Goal: Obtain resource: Download file/media

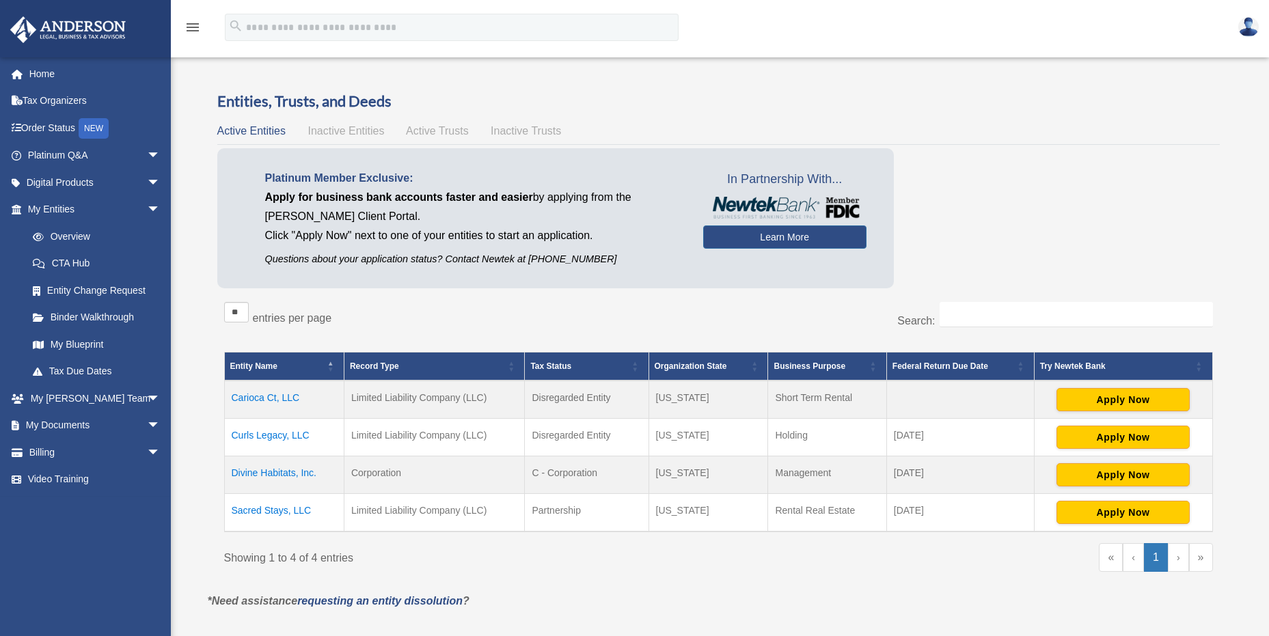
click at [257, 513] on td "Sacred Stays, LLC" at bounding box center [284, 513] width 120 height 38
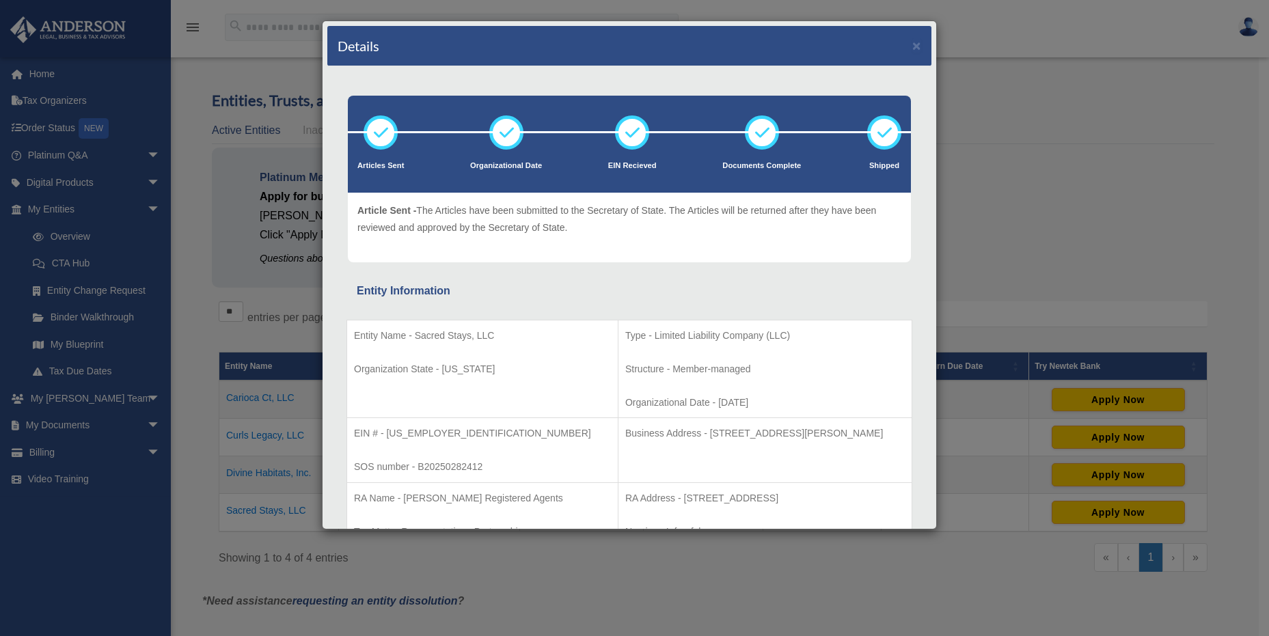
click at [1001, 81] on div "Details × Articles Sent Organizational Date" at bounding box center [634, 318] width 1269 height 636
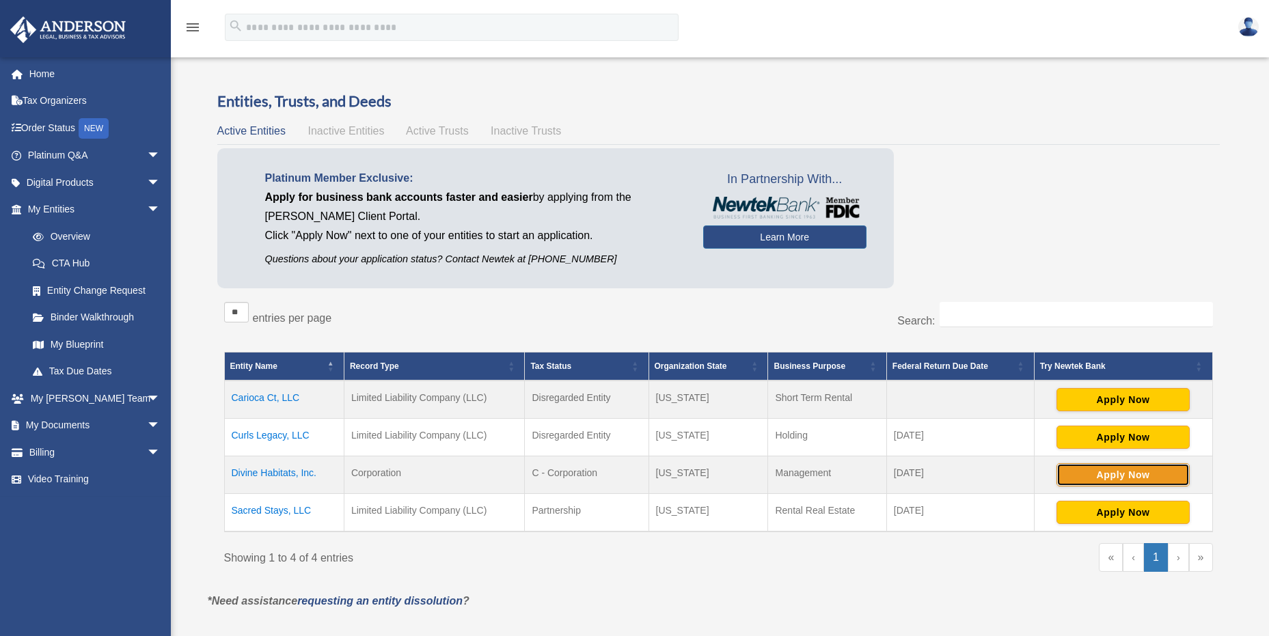
click at [1114, 474] on button "Apply Now" at bounding box center [1123, 474] width 133 height 23
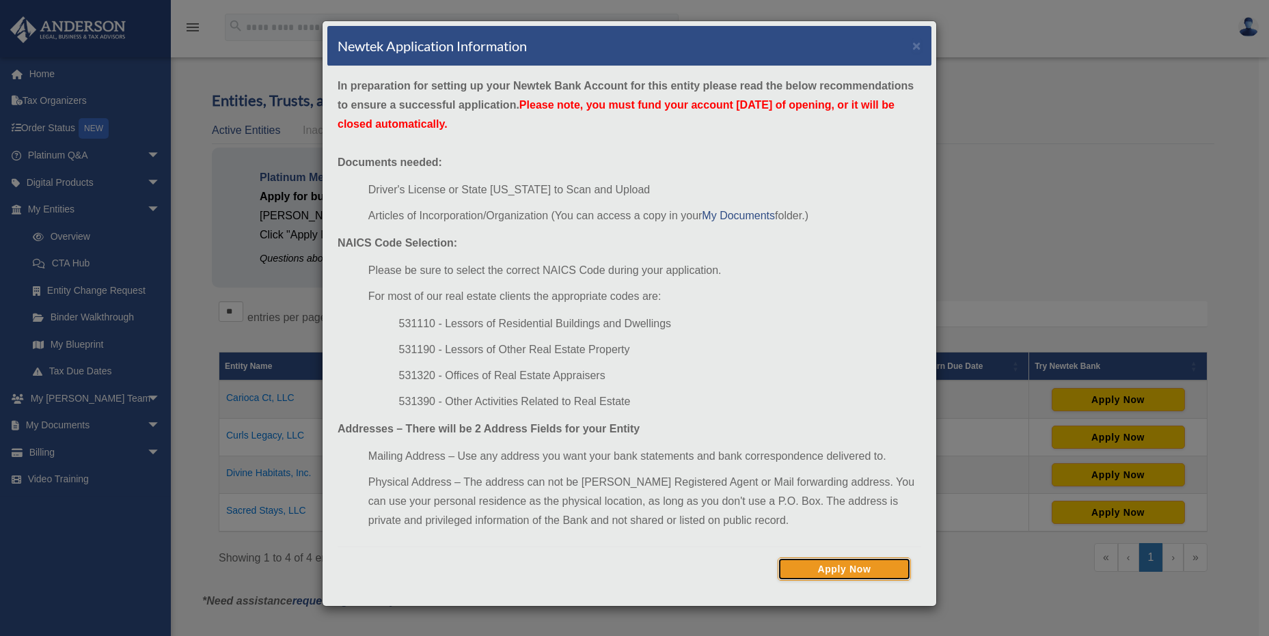
click at [813, 567] on button "Apply Now" at bounding box center [844, 569] width 133 height 23
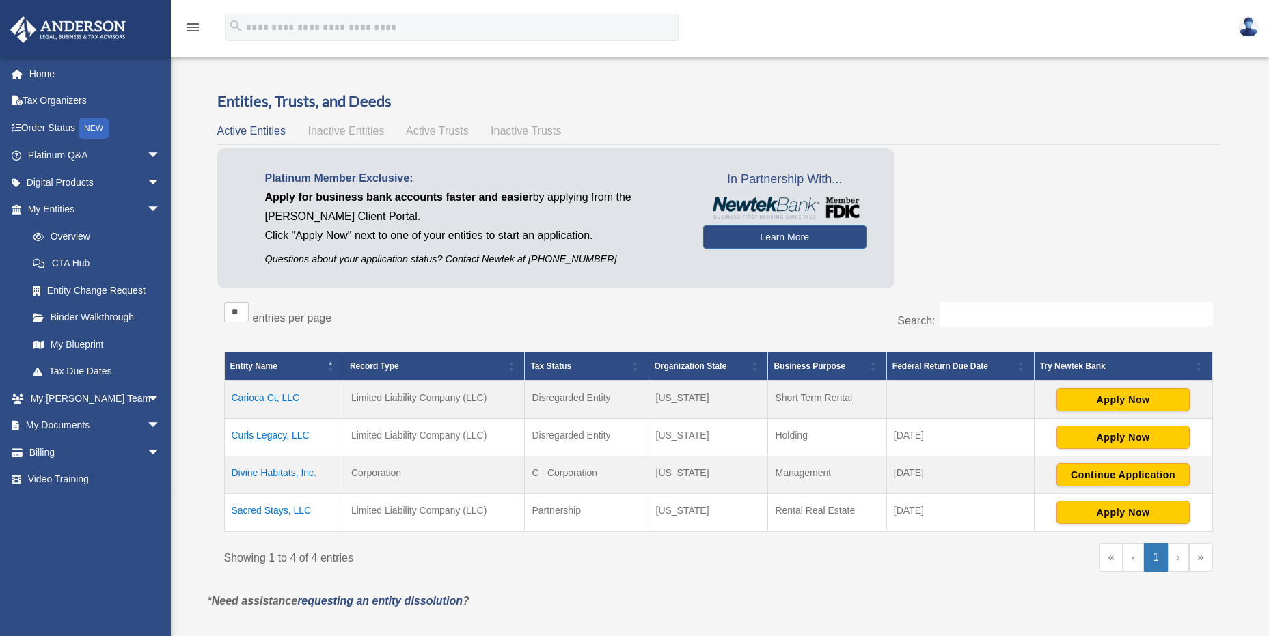
scroll to position [1, 0]
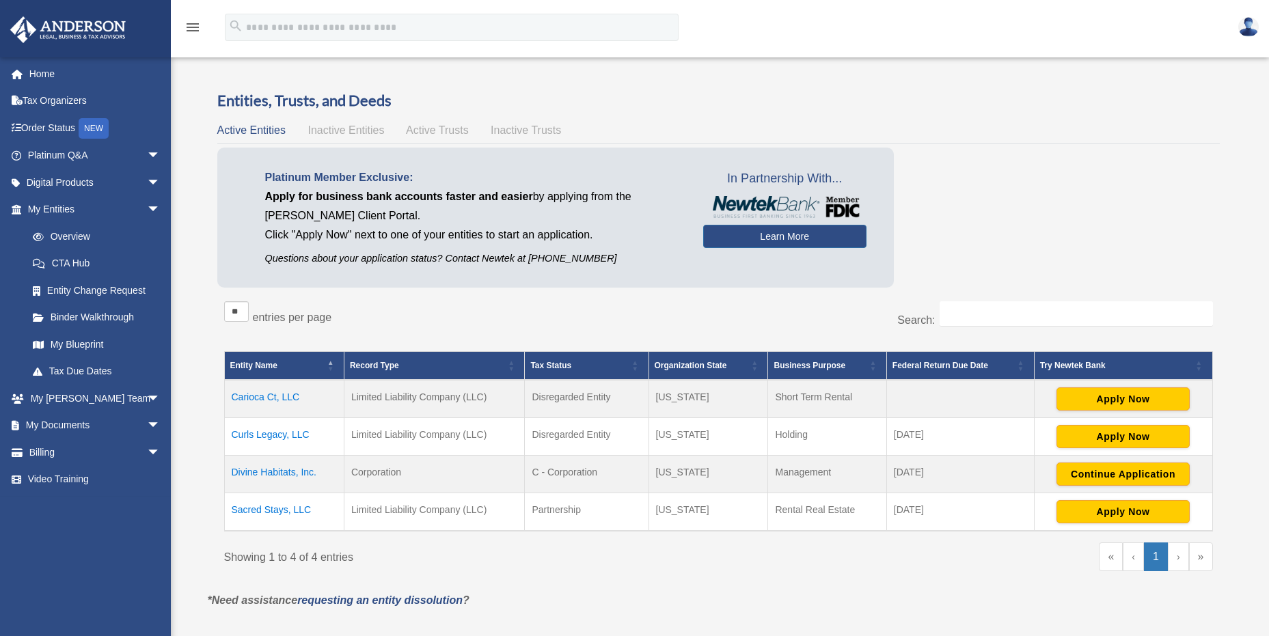
click at [266, 470] on td "Divine Habitats, Inc." at bounding box center [284, 475] width 120 height 38
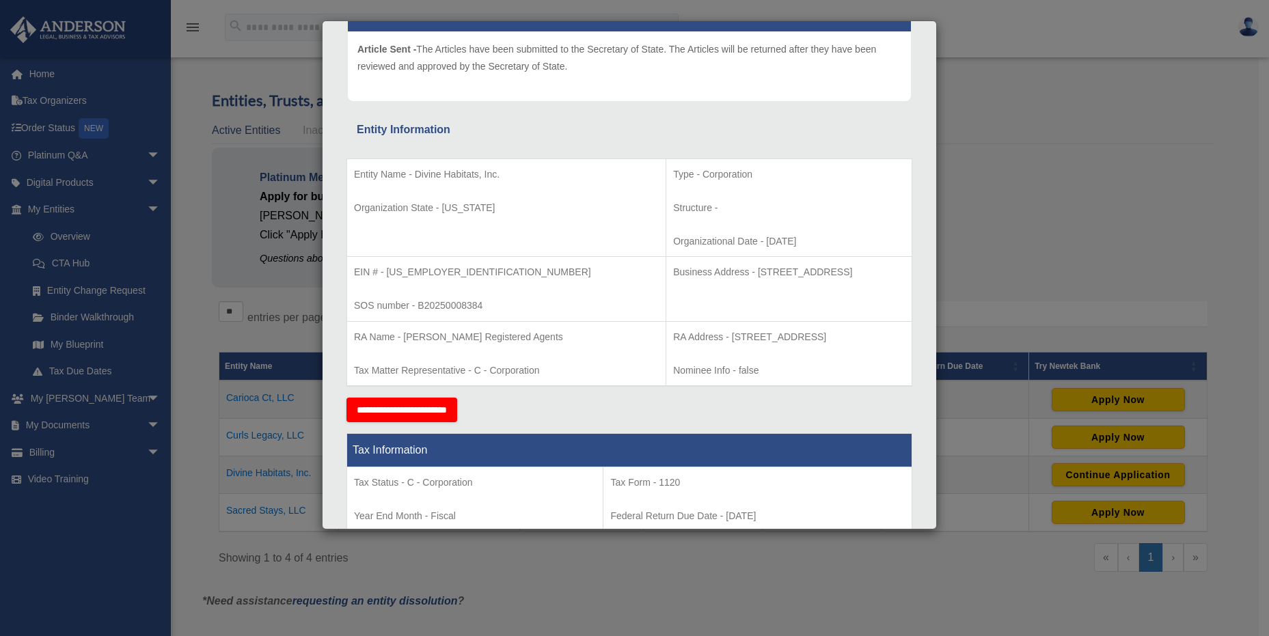
scroll to position [175, 0]
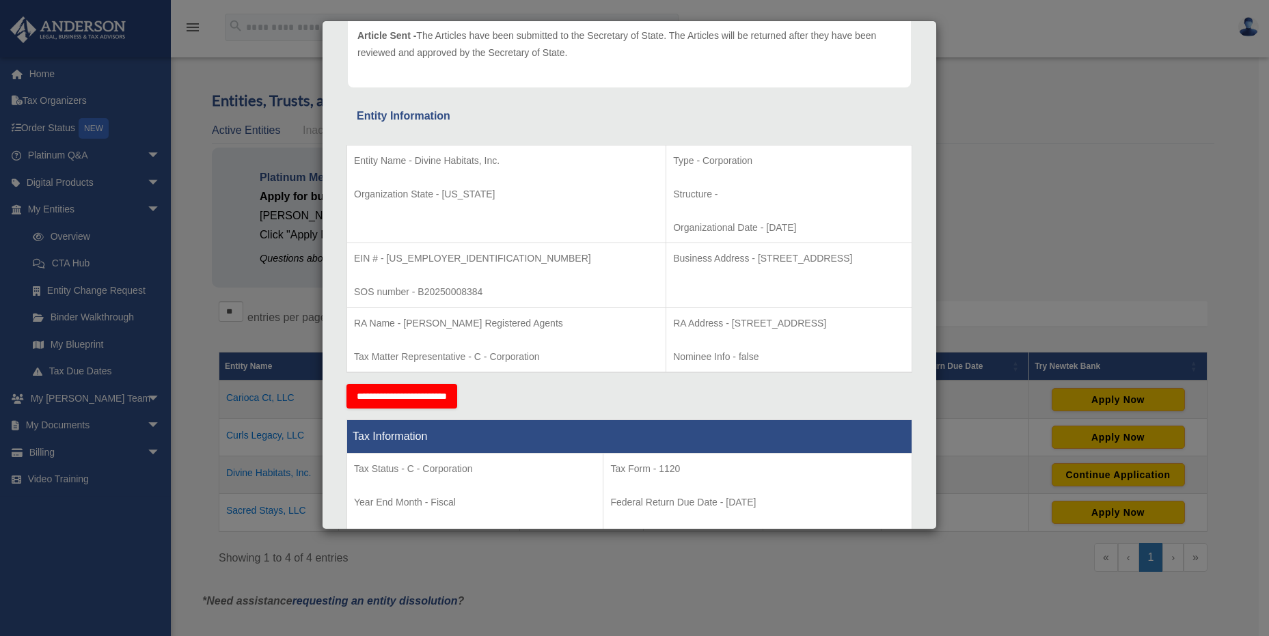
click at [1040, 123] on div "Details × Articles Sent Organizational Date" at bounding box center [634, 318] width 1269 height 636
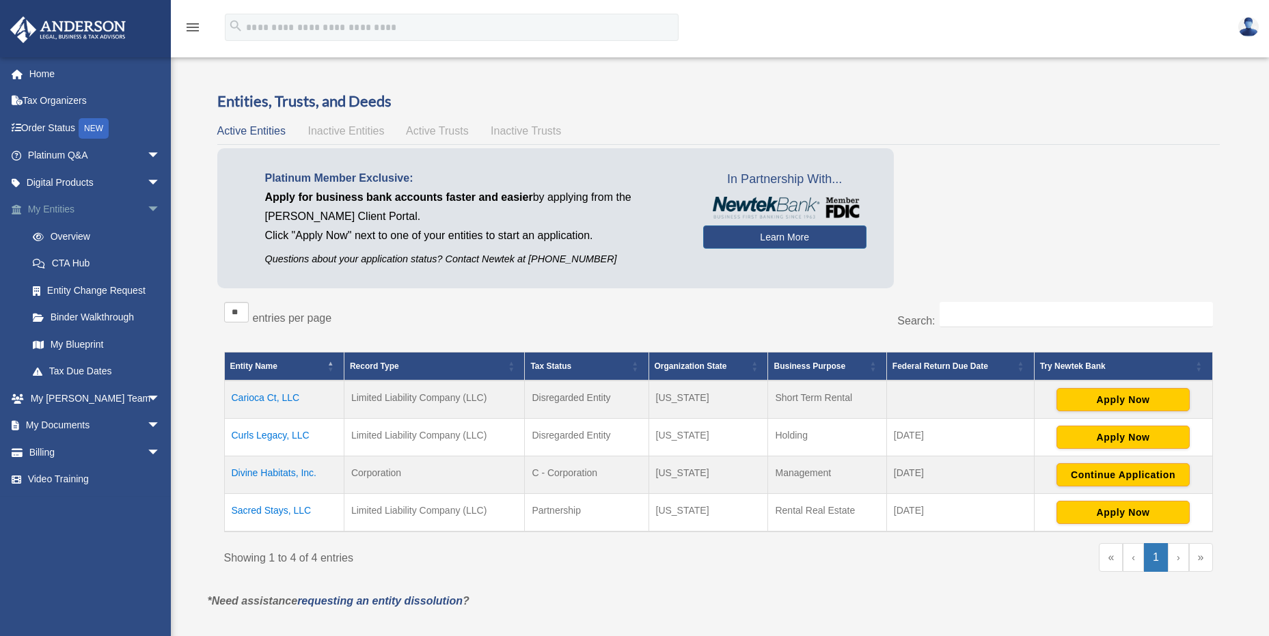
click at [119, 211] on link "My Entities arrow_drop_down" at bounding box center [96, 209] width 172 height 27
click at [147, 423] on span "arrow_drop_down" at bounding box center [160, 426] width 27 height 28
click at [57, 453] on link "Box" at bounding box center [100, 452] width 162 height 27
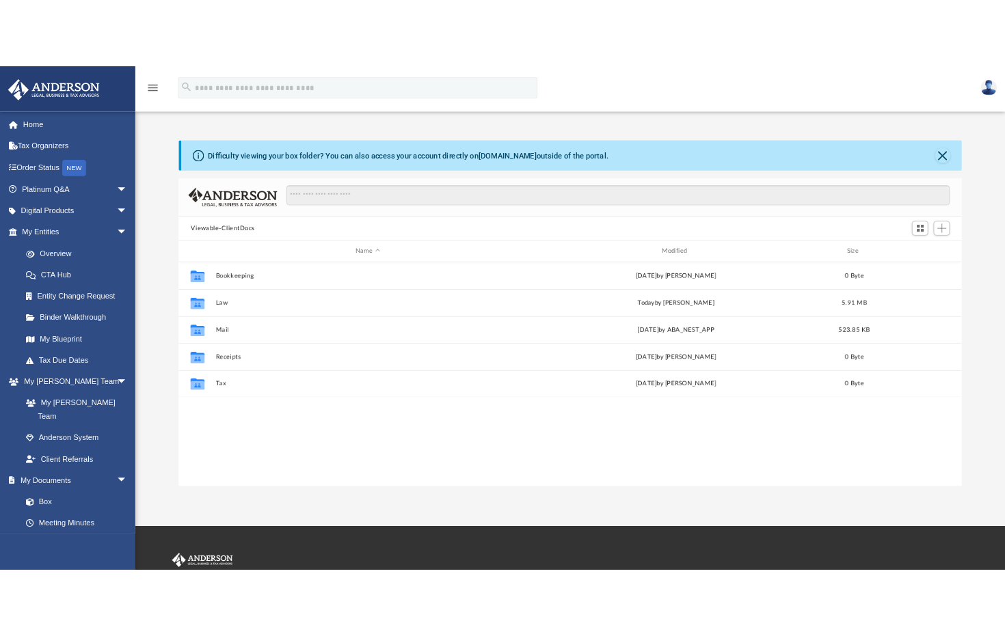
scroll to position [301, 979]
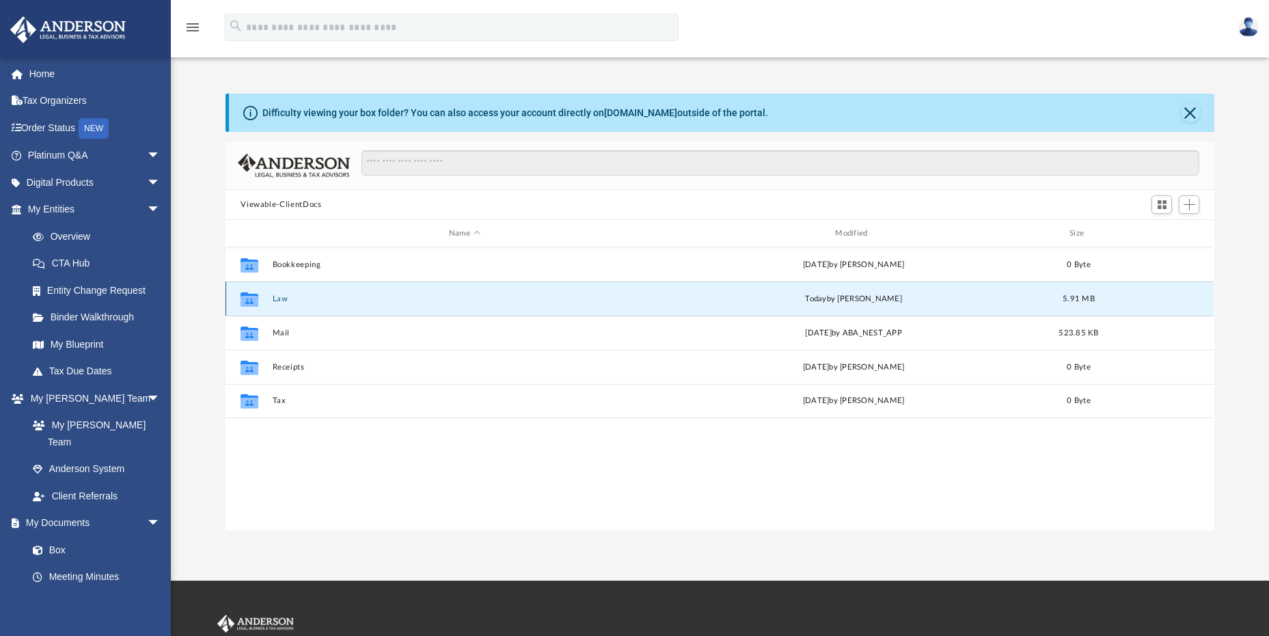
click at [277, 298] on button "Law" at bounding box center [464, 299] width 383 height 9
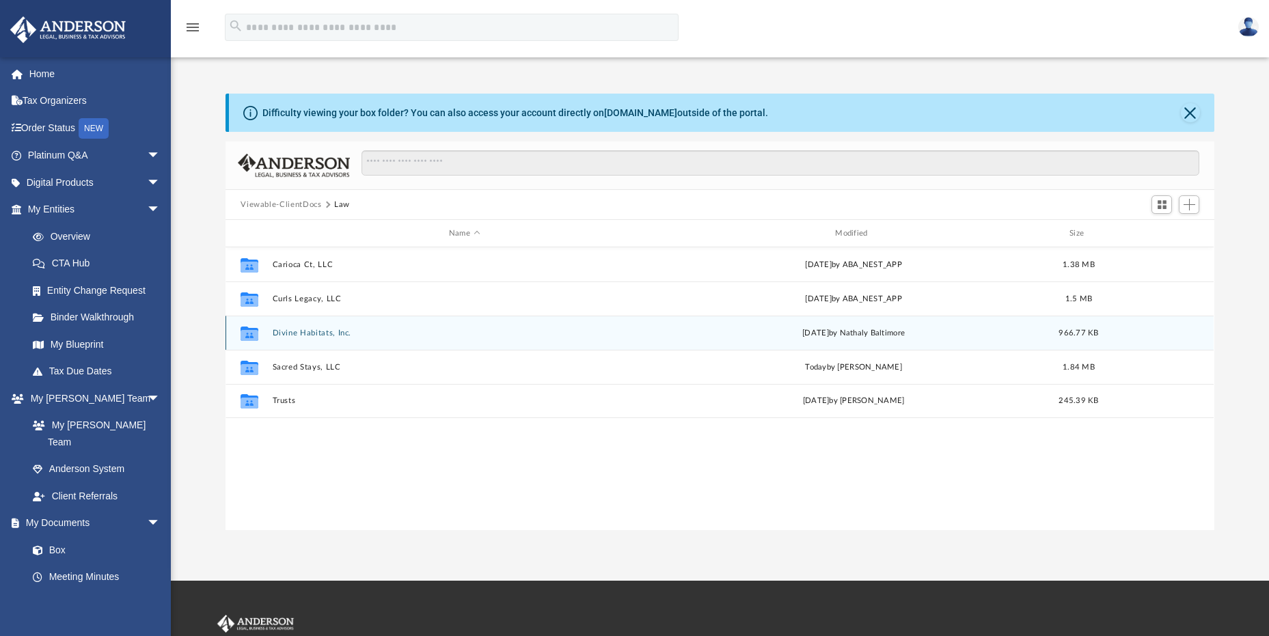
click at [284, 336] on button "Divine Habitats, Inc." at bounding box center [464, 333] width 383 height 9
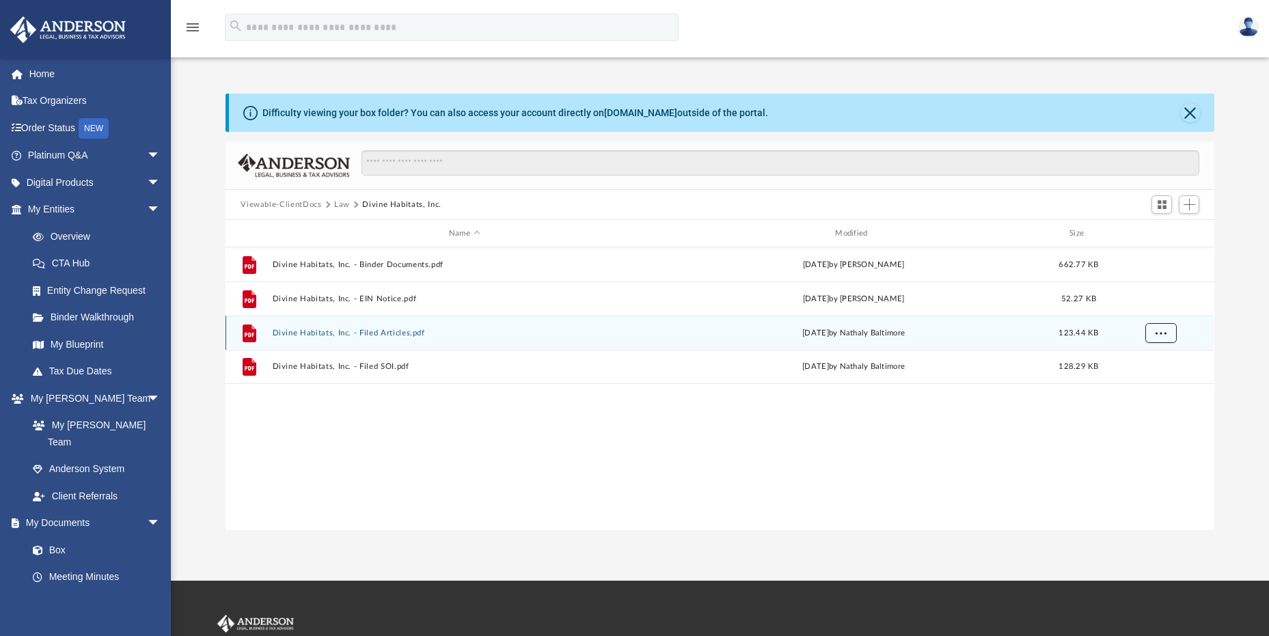
click at [1167, 337] on button "More options" at bounding box center [1161, 333] width 31 height 21
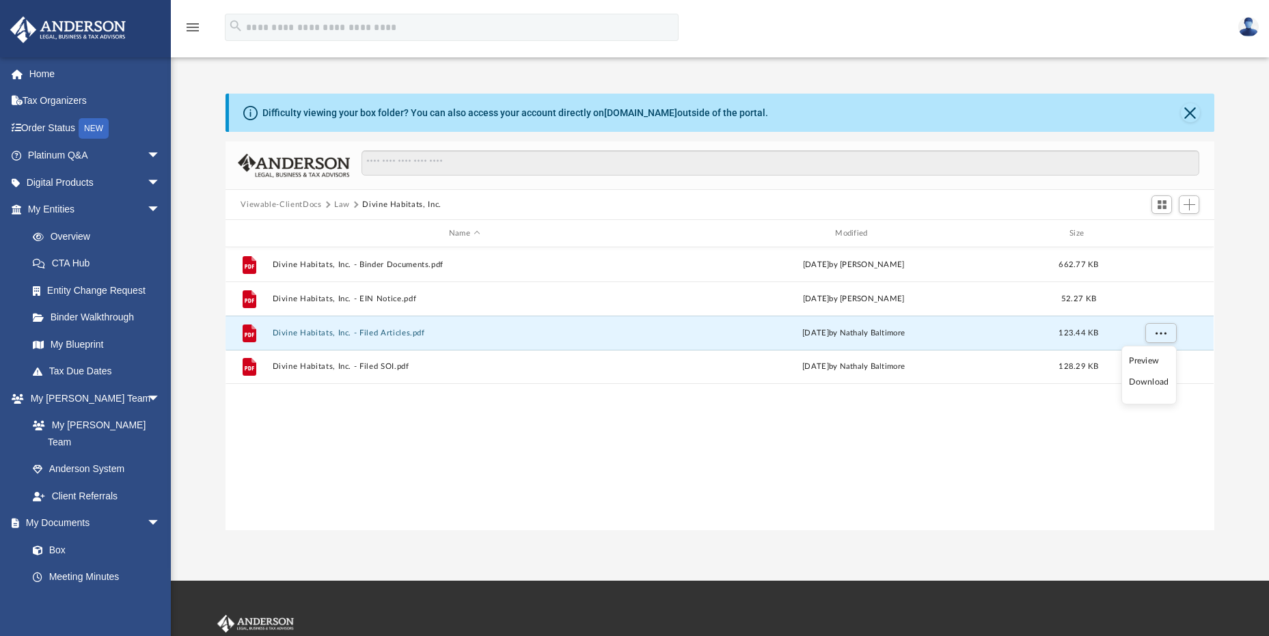
click at [1140, 384] on li "Download" at bounding box center [1149, 382] width 40 height 14
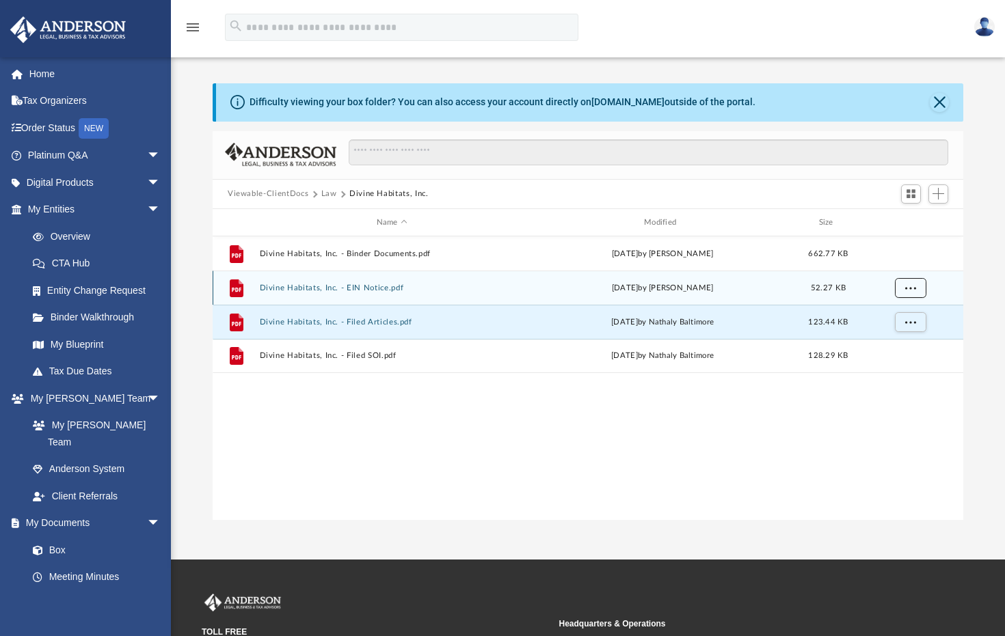
click at [910, 288] on span "More options" at bounding box center [910, 288] width 11 height 8
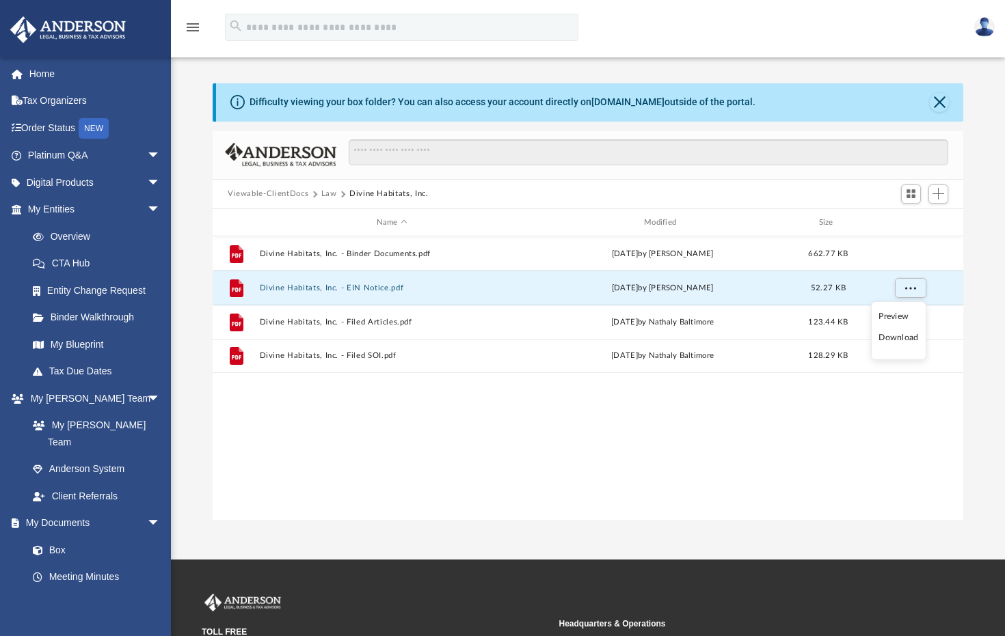
click at [895, 341] on li "Download" at bounding box center [898, 338] width 40 height 14
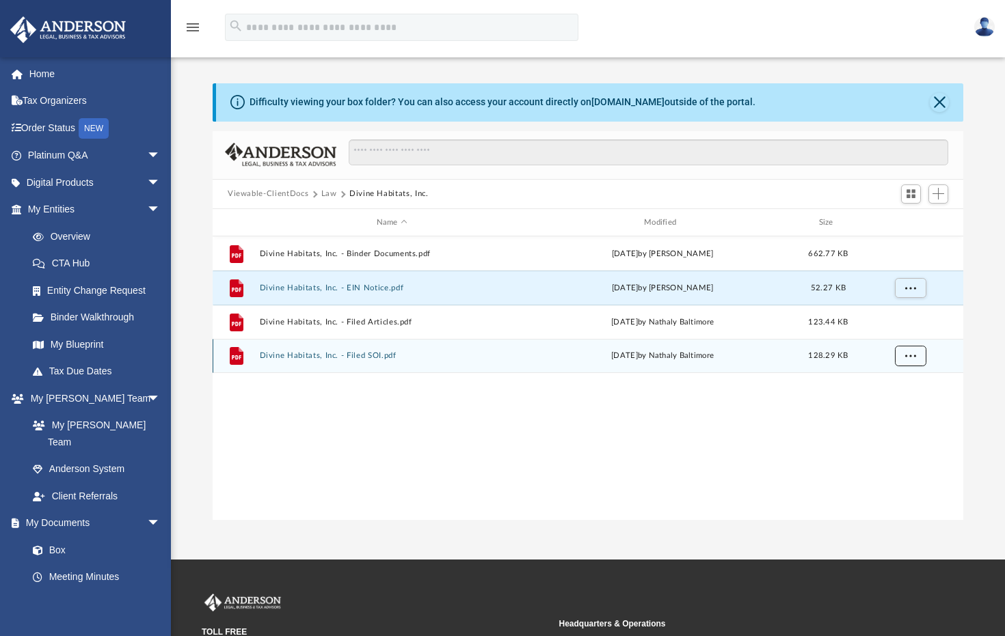
click at [903, 358] on button "More options" at bounding box center [910, 357] width 31 height 21
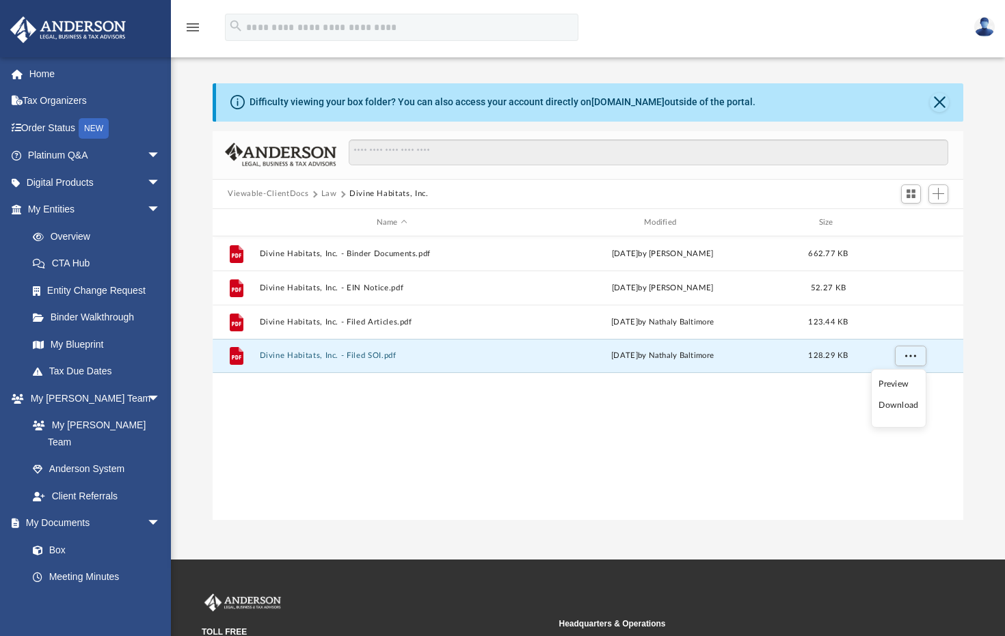
click at [891, 404] on li "Download" at bounding box center [898, 406] width 40 height 14
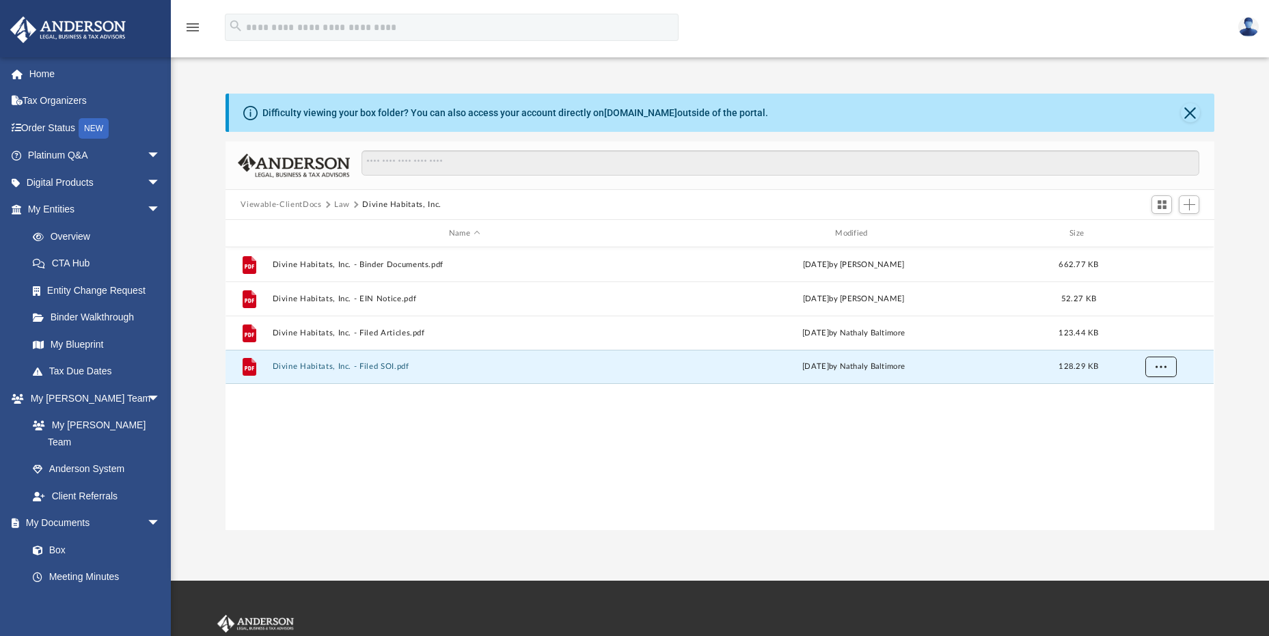
scroll to position [301, 979]
click at [47, 209] on link "My Entities arrow_drop_down" at bounding box center [96, 209] width 172 height 27
click at [59, 239] on link "Overview" at bounding box center [100, 236] width 162 height 27
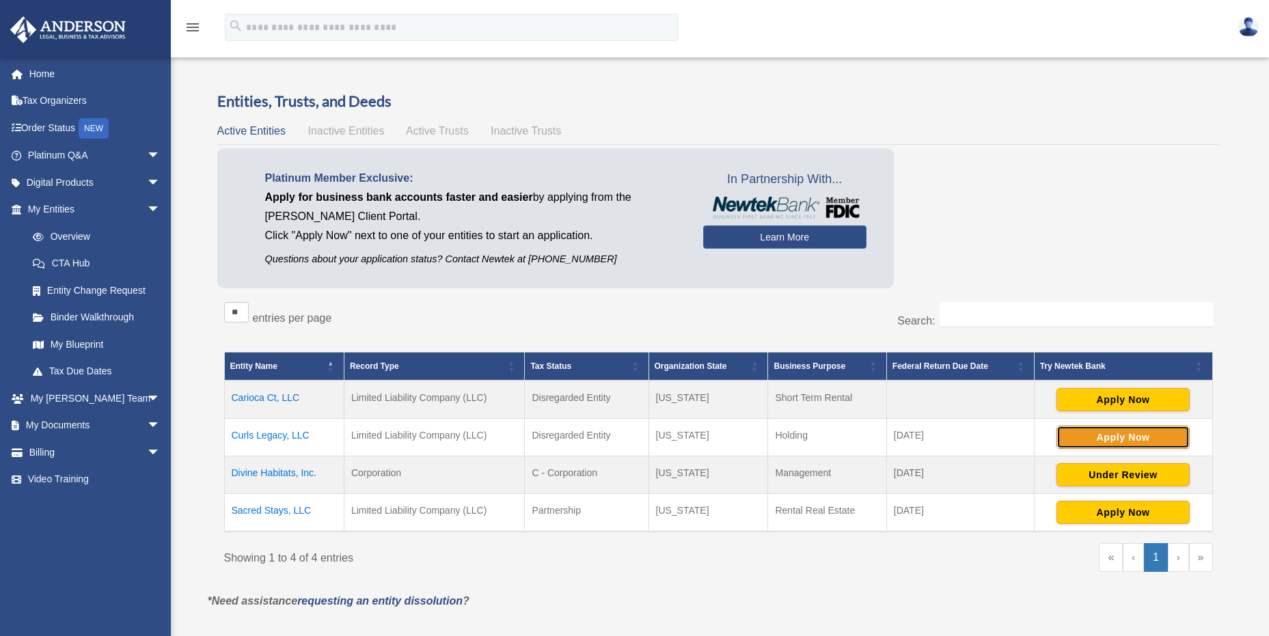
click at [1093, 435] on button "Apply Now" at bounding box center [1123, 437] width 133 height 23
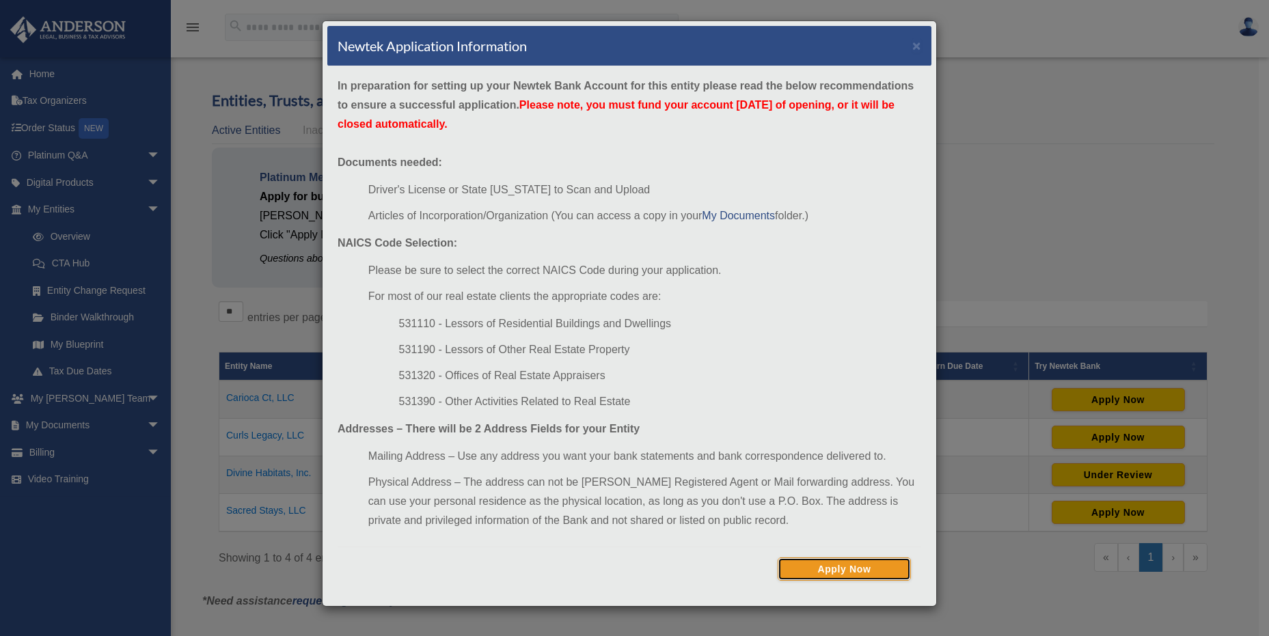
click at [837, 564] on button "Apply Now" at bounding box center [844, 569] width 133 height 23
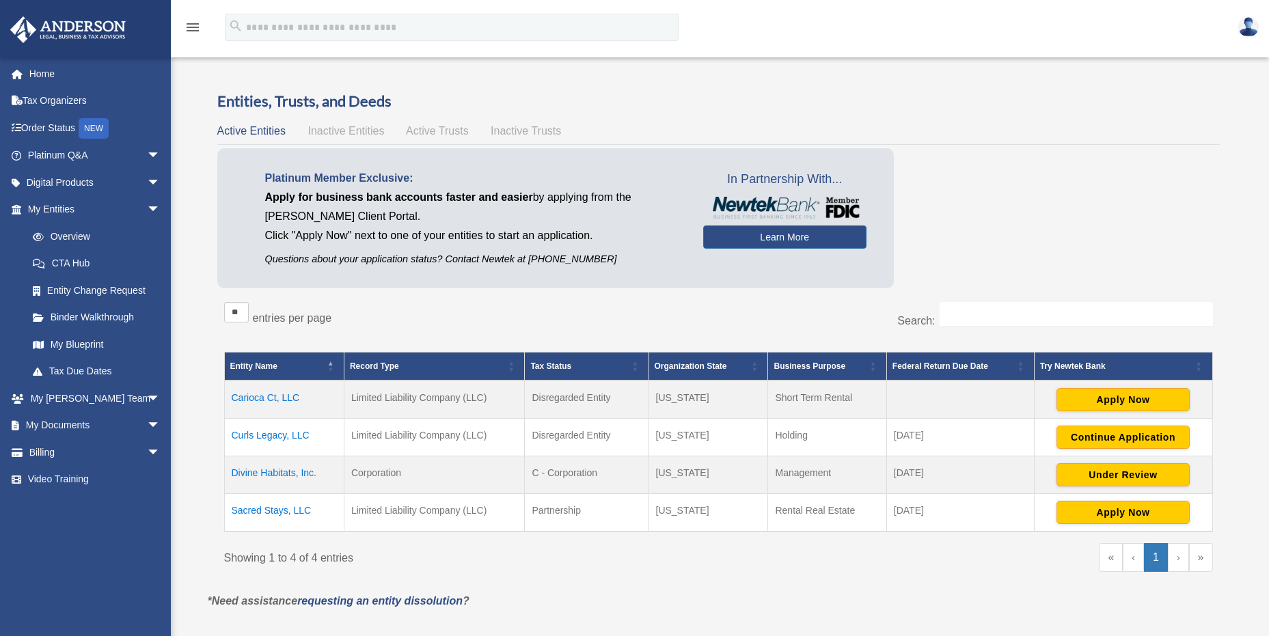
scroll to position [1, 0]
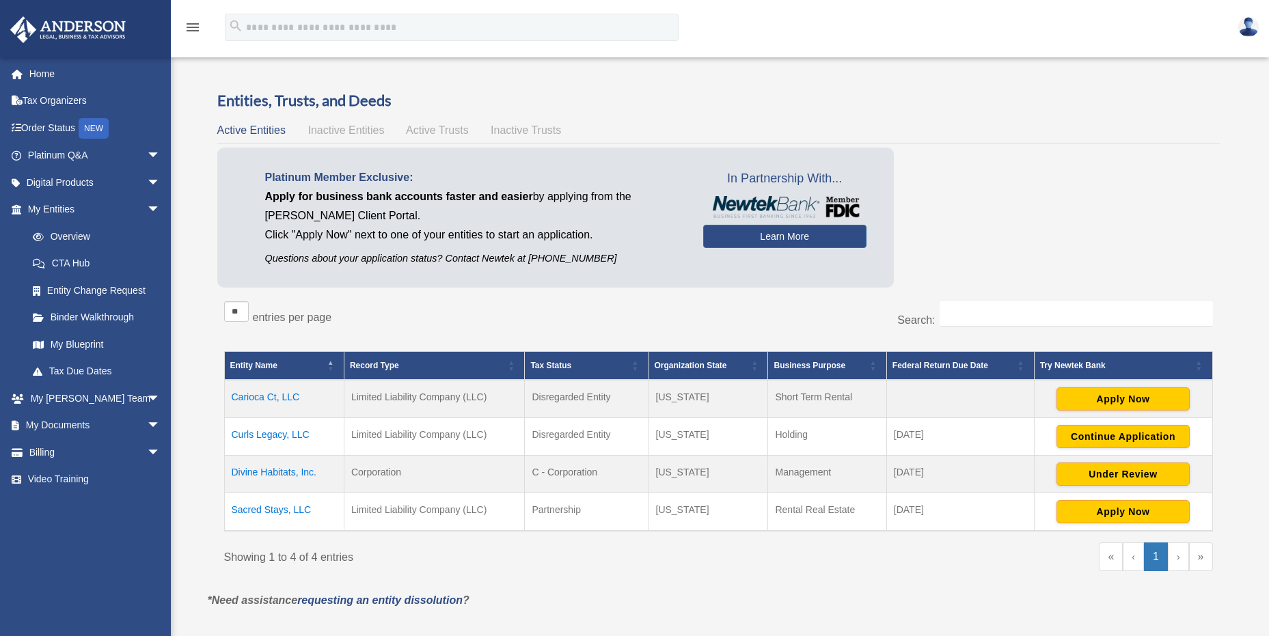
click at [256, 433] on td "Curls Legacy, LLC" at bounding box center [284, 437] width 120 height 38
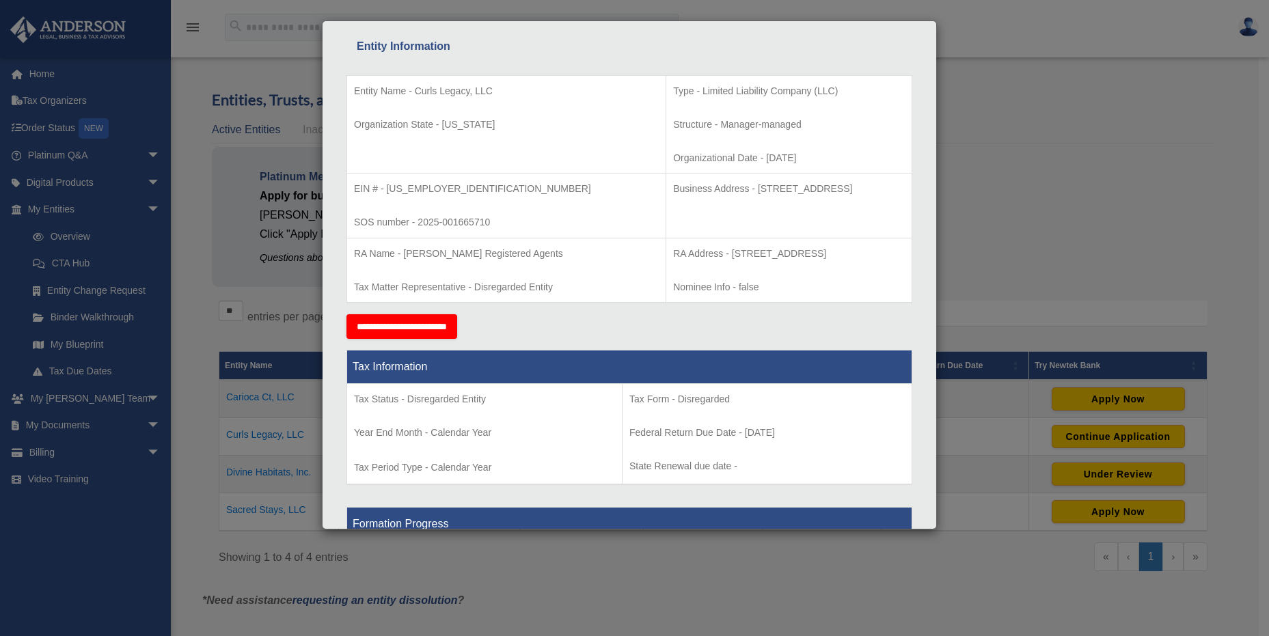
scroll to position [0, 0]
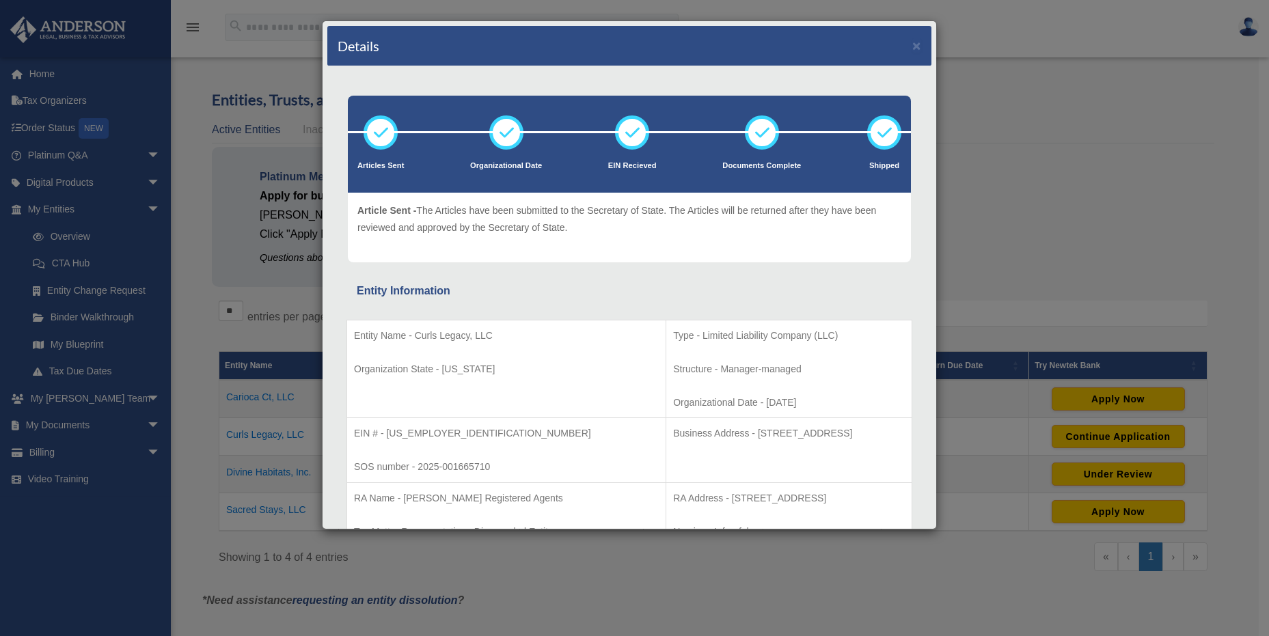
click at [1066, 40] on div "Details × Articles Sent Organizational Date" at bounding box center [634, 318] width 1269 height 636
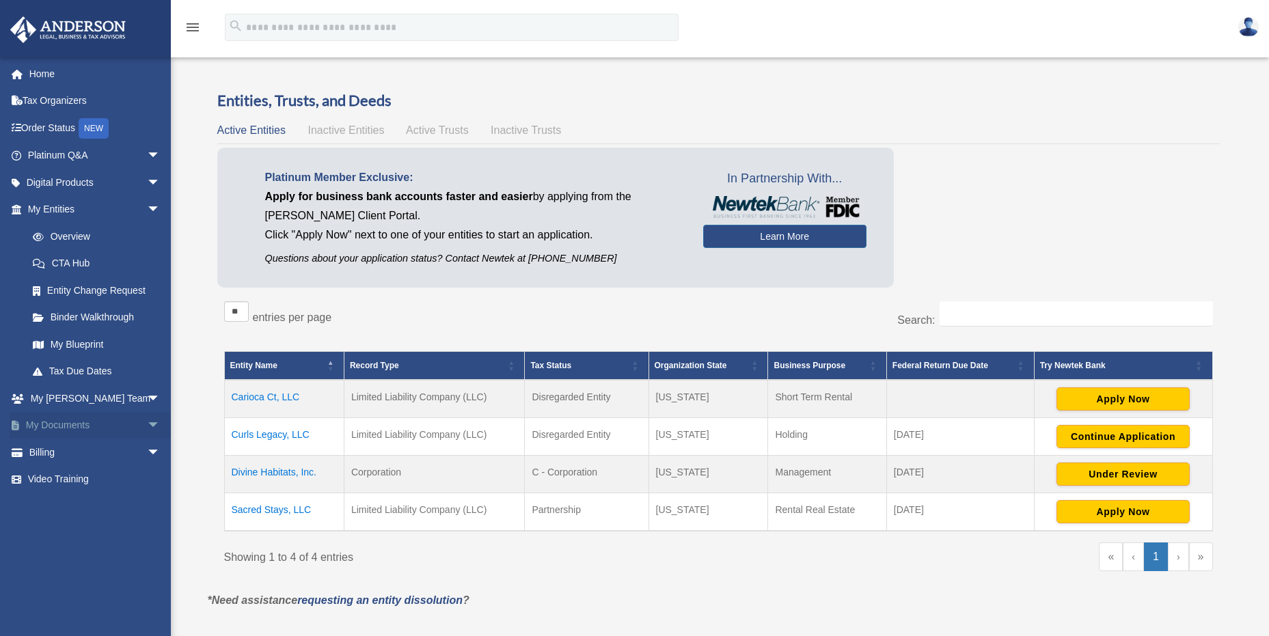
click at [147, 422] on span "arrow_drop_down" at bounding box center [160, 426] width 27 height 28
click at [55, 453] on link "Box" at bounding box center [100, 452] width 162 height 27
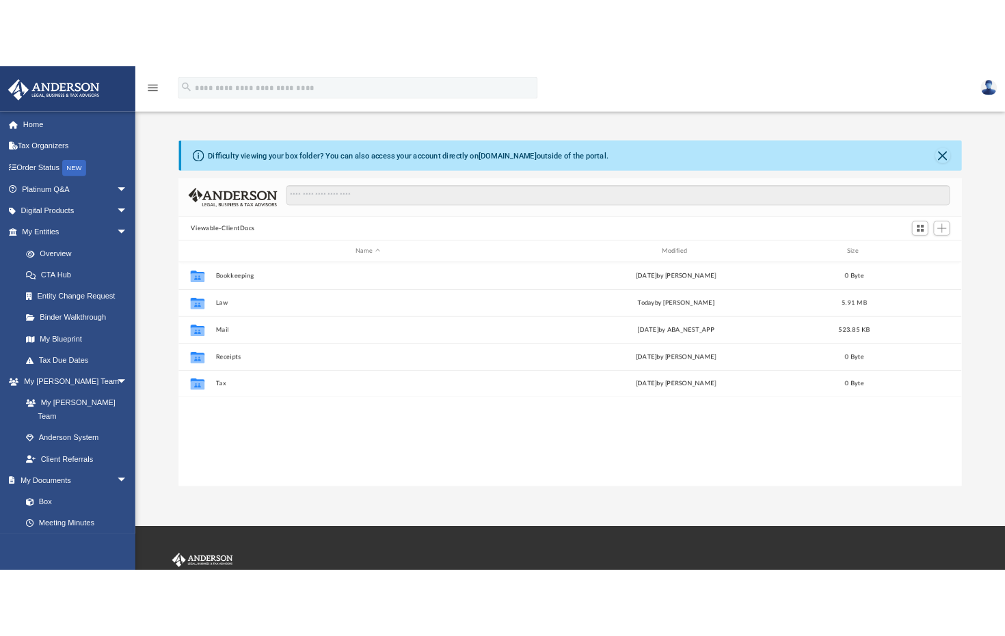
scroll to position [301, 979]
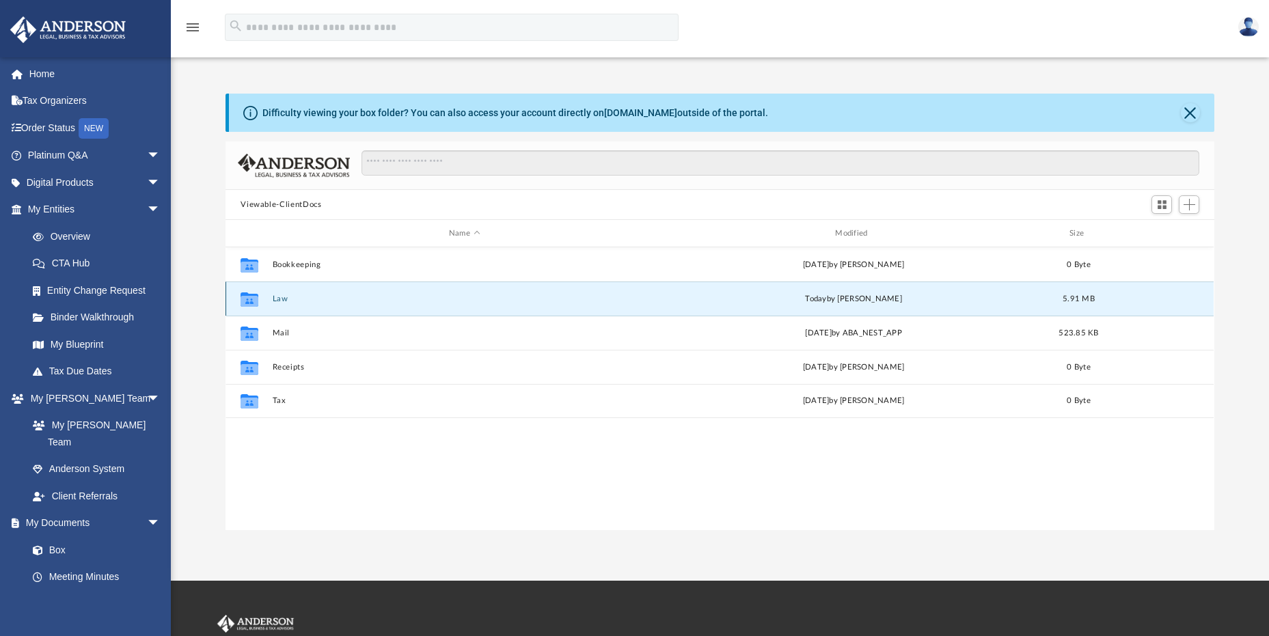
click at [282, 298] on button "Law" at bounding box center [464, 299] width 383 height 9
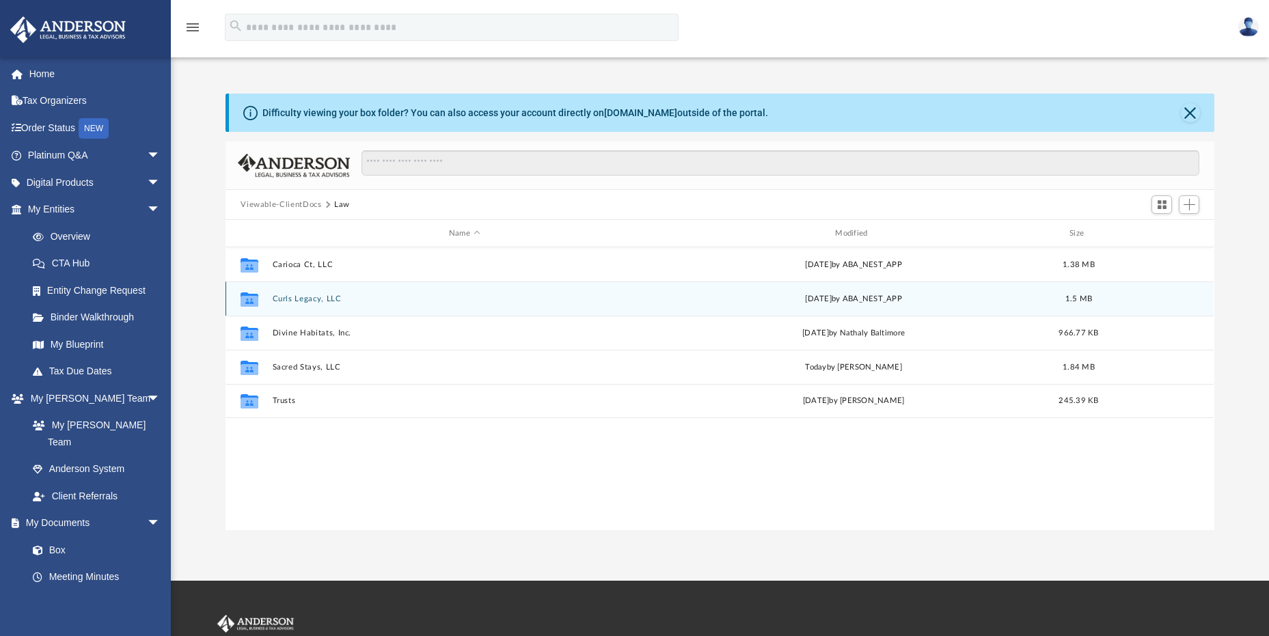
click at [261, 299] on div "Collaborated Folder" at bounding box center [249, 299] width 34 height 22
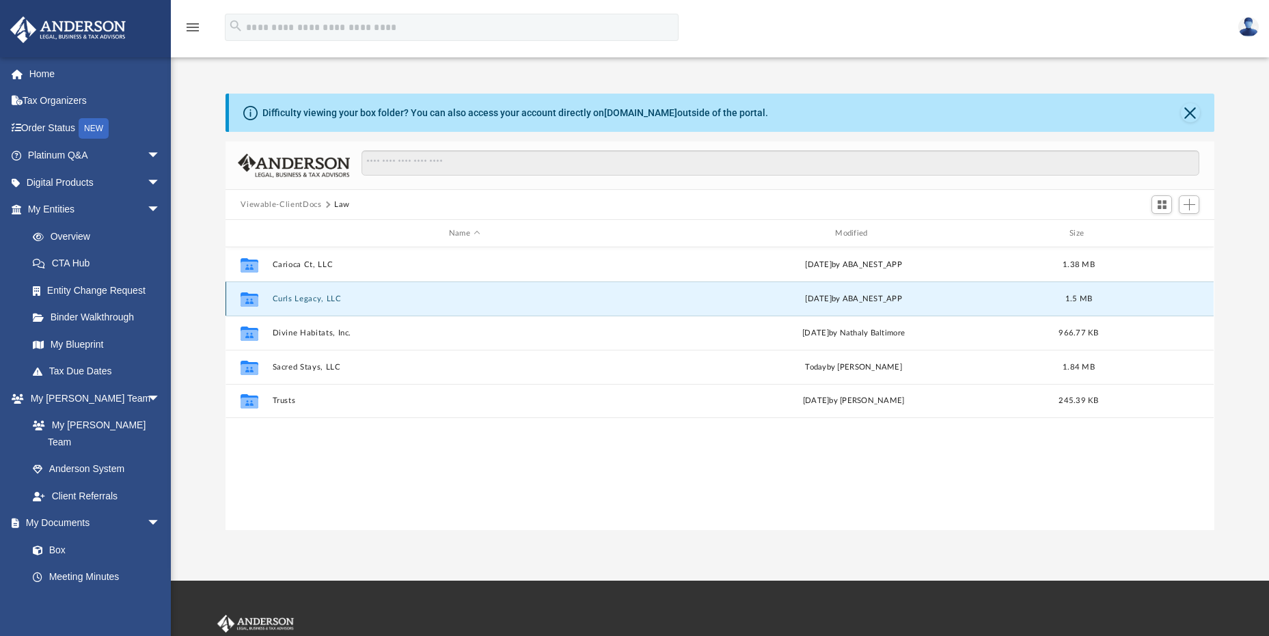
click at [253, 299] on icon "grid" at bounding box center [250, 300] width 18 height 11
drag, startPoint x: 253, startPoint y: 299, endPoint x: 308, endPoint y: 299, distance: 54.7
click at [308, 299] on button "Curls Legacy, LLC" at bounding box center [464, 299] width 383 height 9
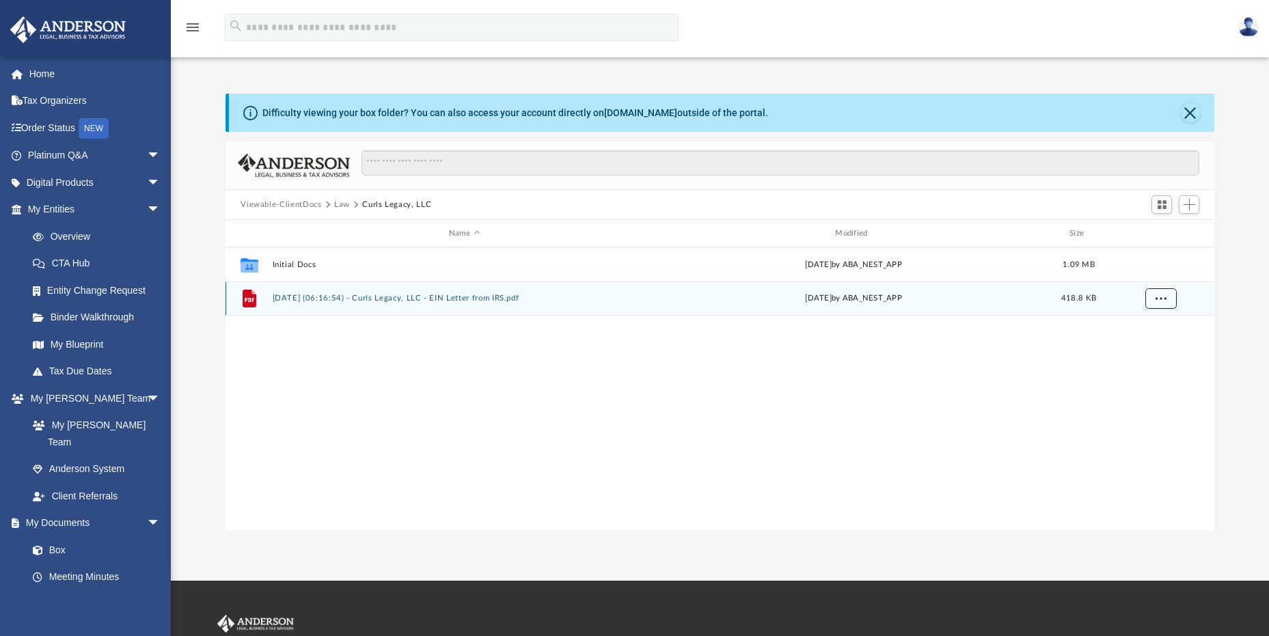
click at [1155, 297] on button "More options" at bounding box center [1161, 298] width 31 height 21
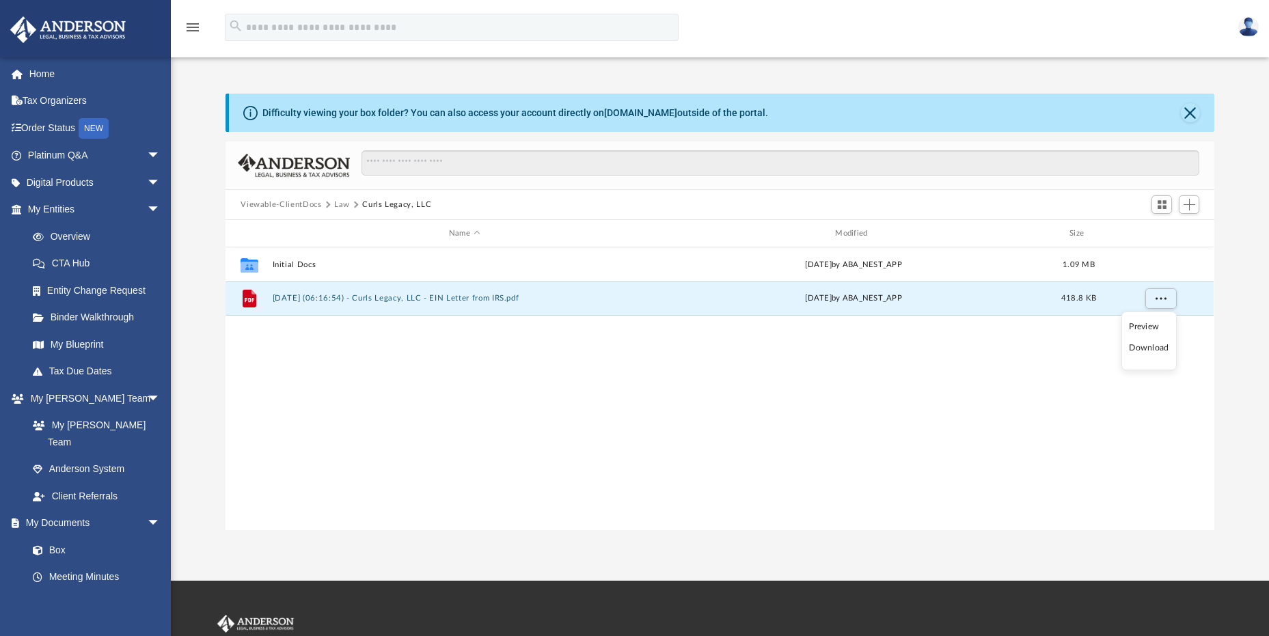
click at [1148, 352] on li "Download" at bounding box center [1149, 348] width 40 height 14
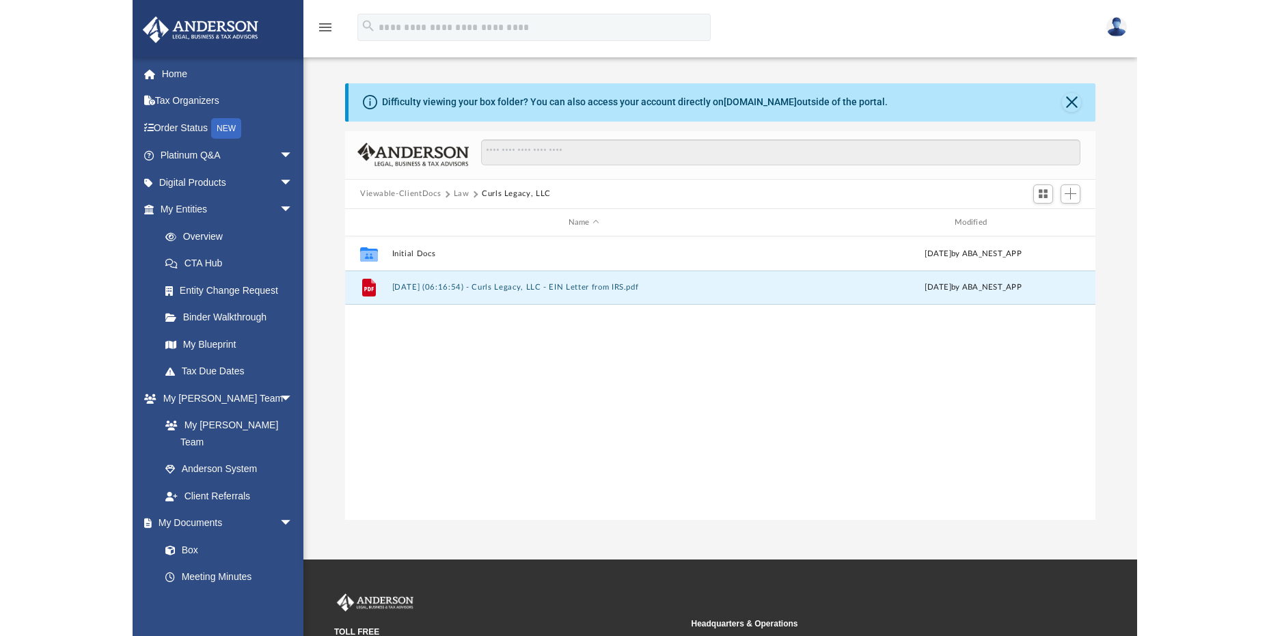
scroll to position [301, 740]
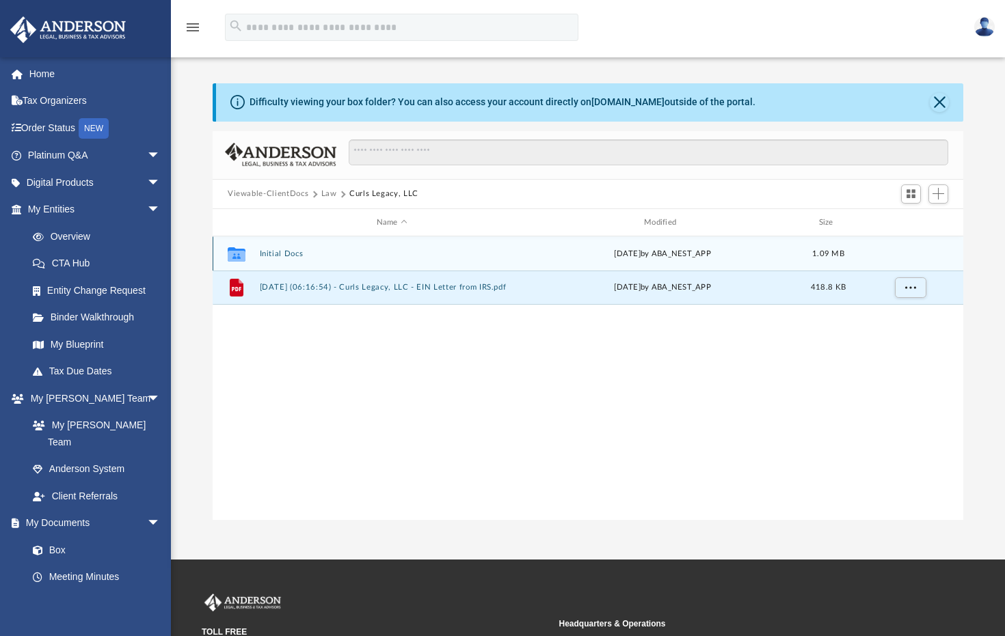
click at [265, 254] on button "Initial Docs" at bounding box center [392, 254] width 265 height 9
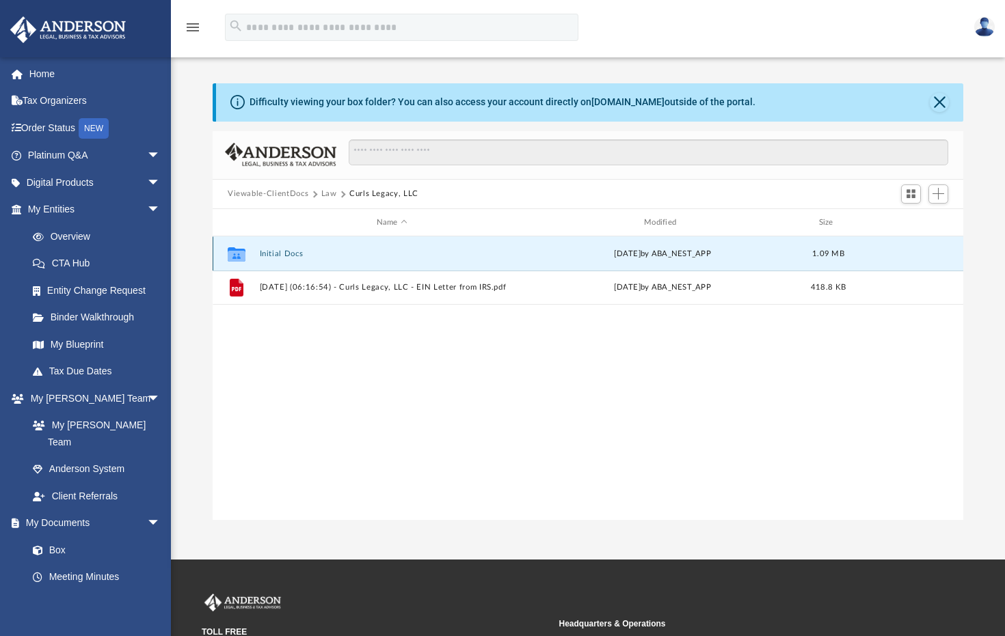
click at [265, 254] on button "Initial Docs" at bounding box center [392, 254] width 265 height 9
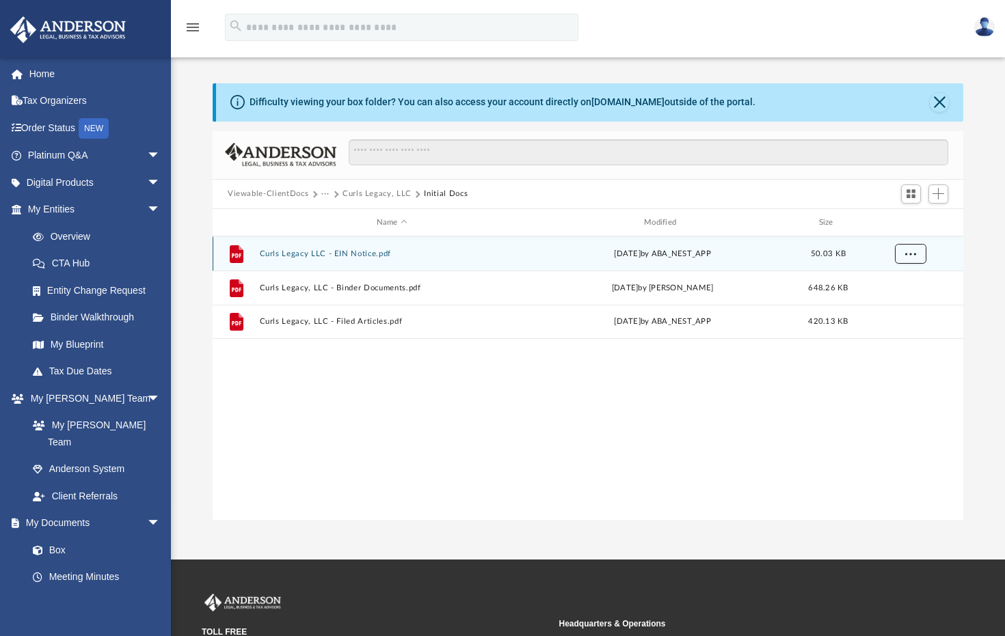
click at [911, 254] on span "More options" at bounding box center [910, 254] width 11 height 8
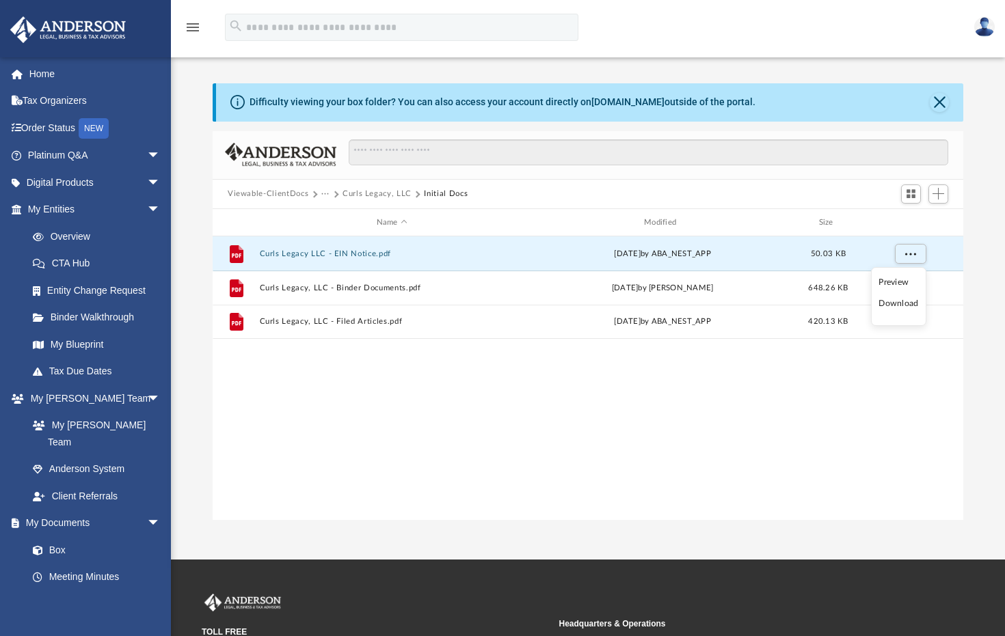
click at [895, 305] on li "Download" at bounding box center [898, 304] width 40 height 14
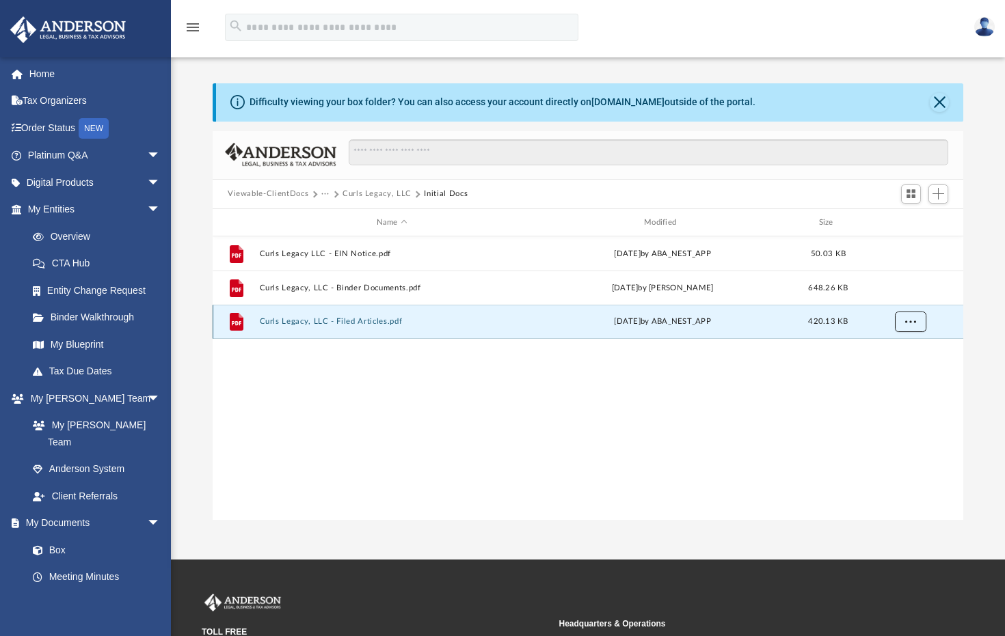
click at [905, 319] on span "More options" at bounding box center [910, 322] width 11 height 8
click at [888, 370] on li "Download" at bounding box center [898, 371] width 40 height 14
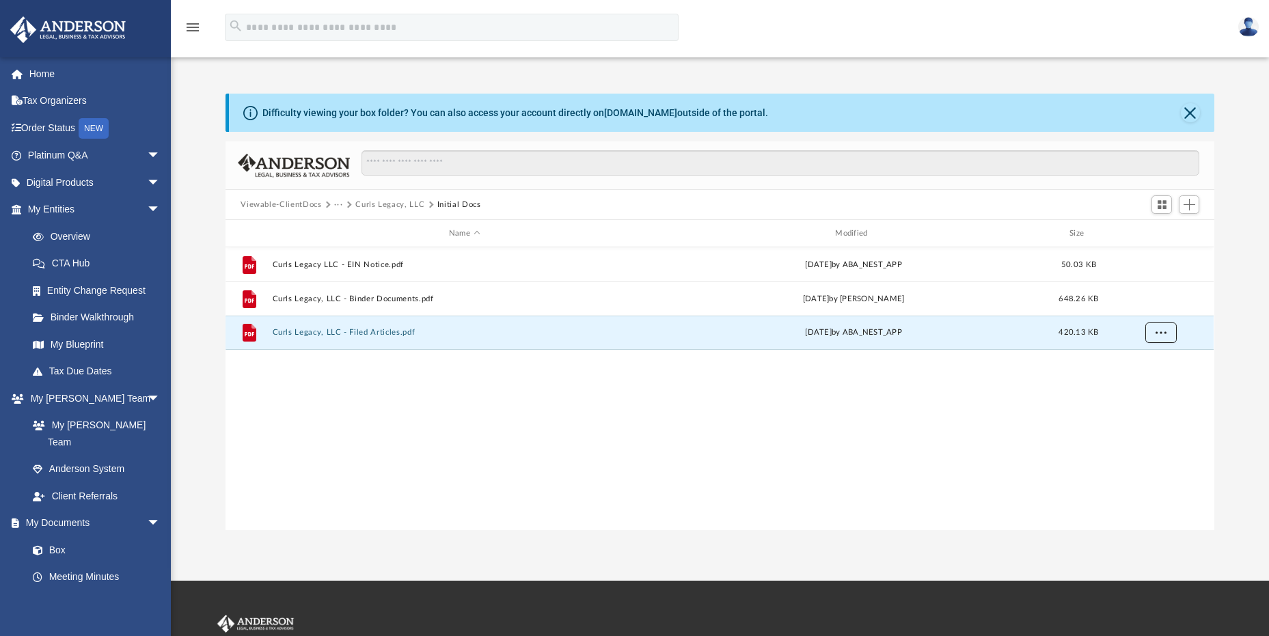
scroll to position [301, 979]
click at [48, 233] on span at bounding box center [45, 237] width 10 height 10
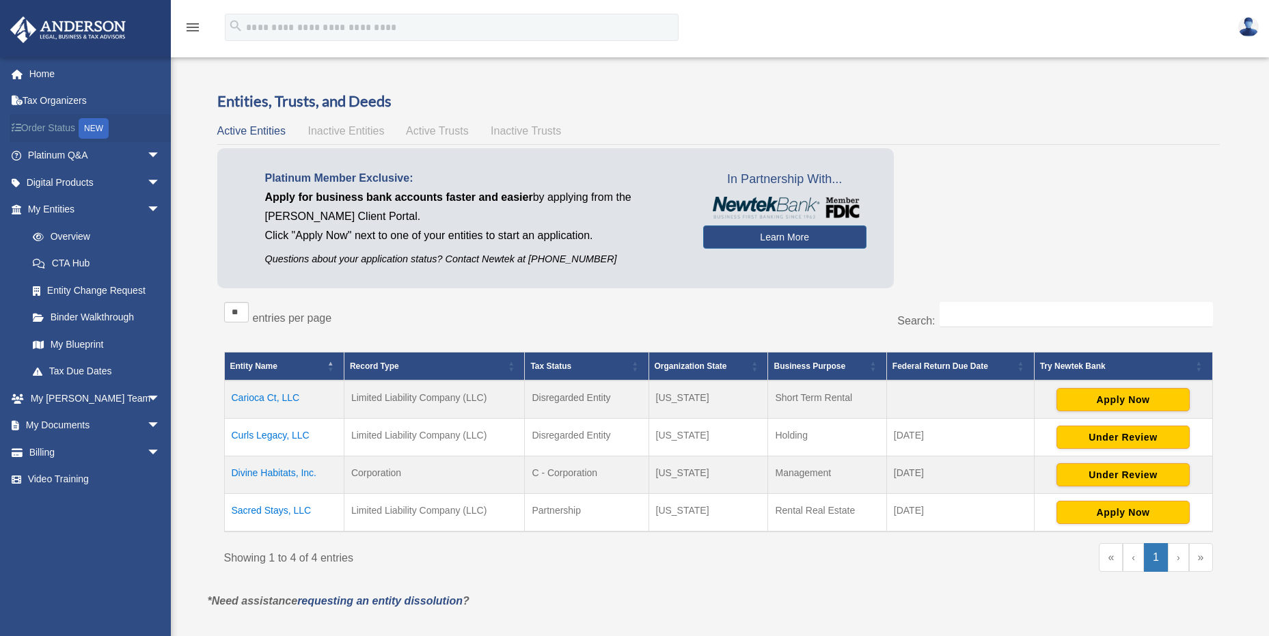
click at [100, 127] on div "NEW" at bounding box center [94, 128] width 30 height 21
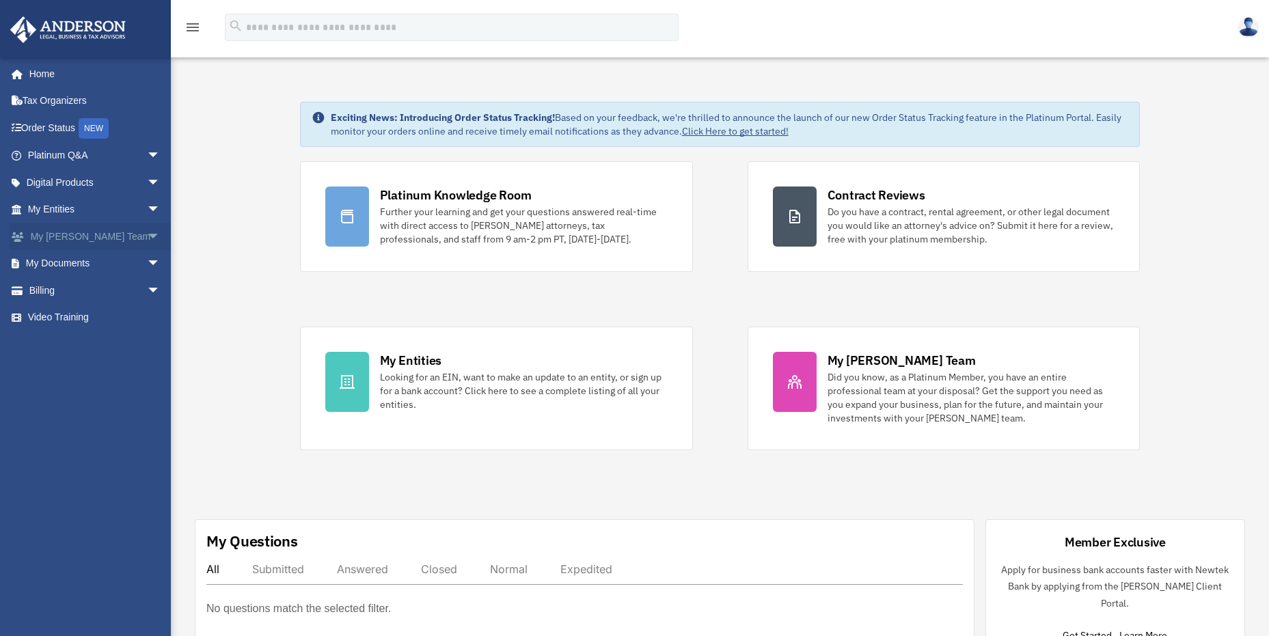
click at [147, 233] on span "arrow_drop_down" at bounding box center [160, 237] width 27 height 28
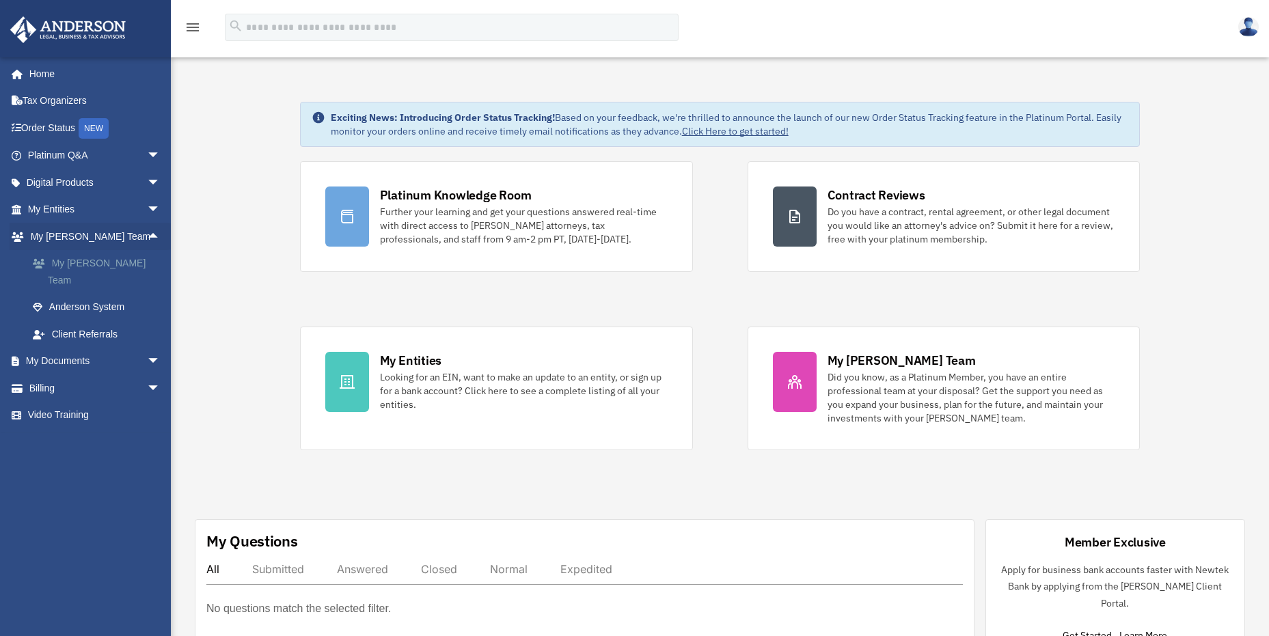
click at [72, 261] on link "My [PERSON_NAME] Team" at bounding box center [100, 272] width 162 height 44
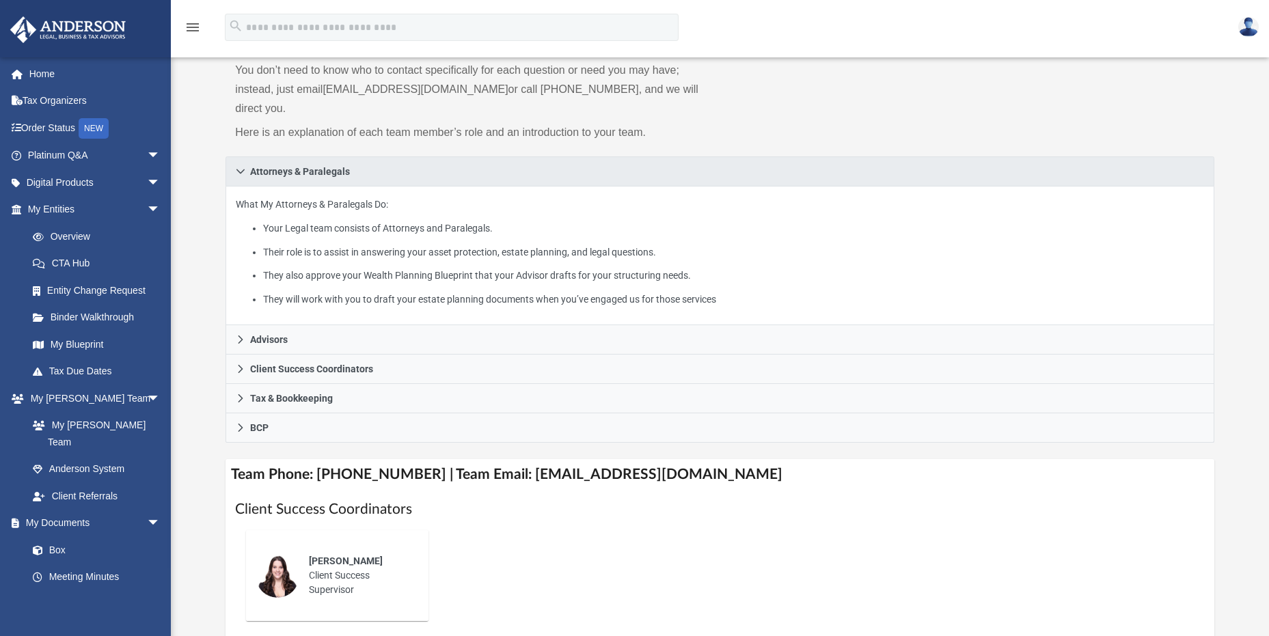
scroll to position [137, 0]
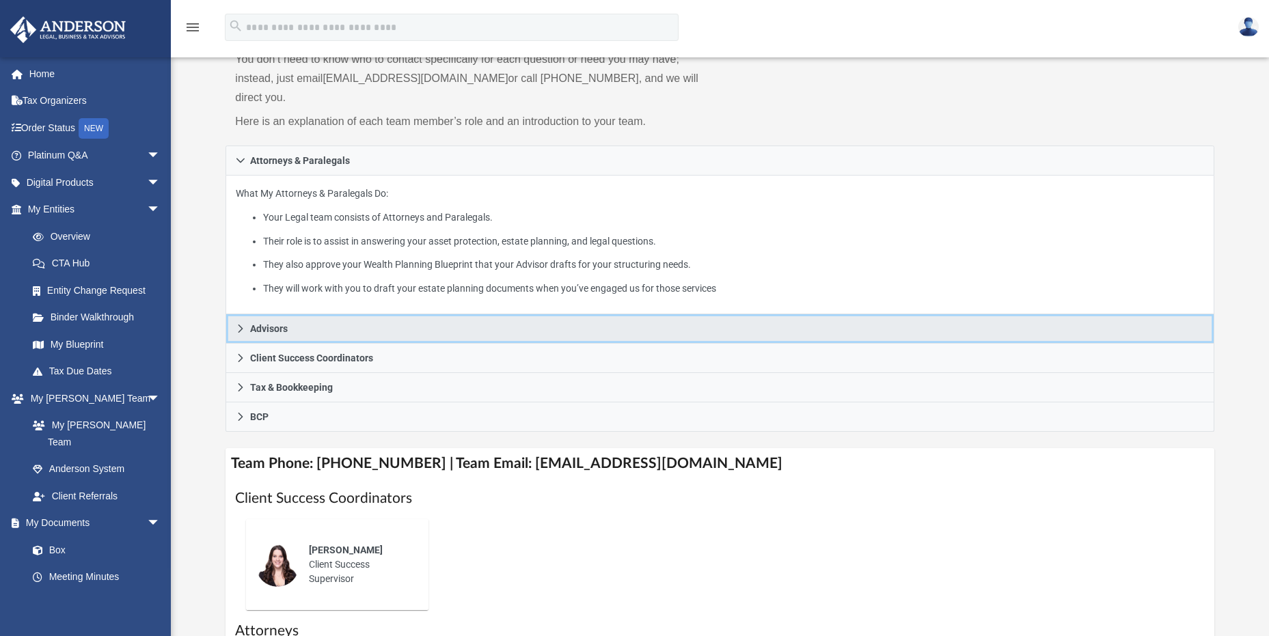
click at [260, 324] on span "Advisors" at bounding box center [269, 329] width 38 height 10
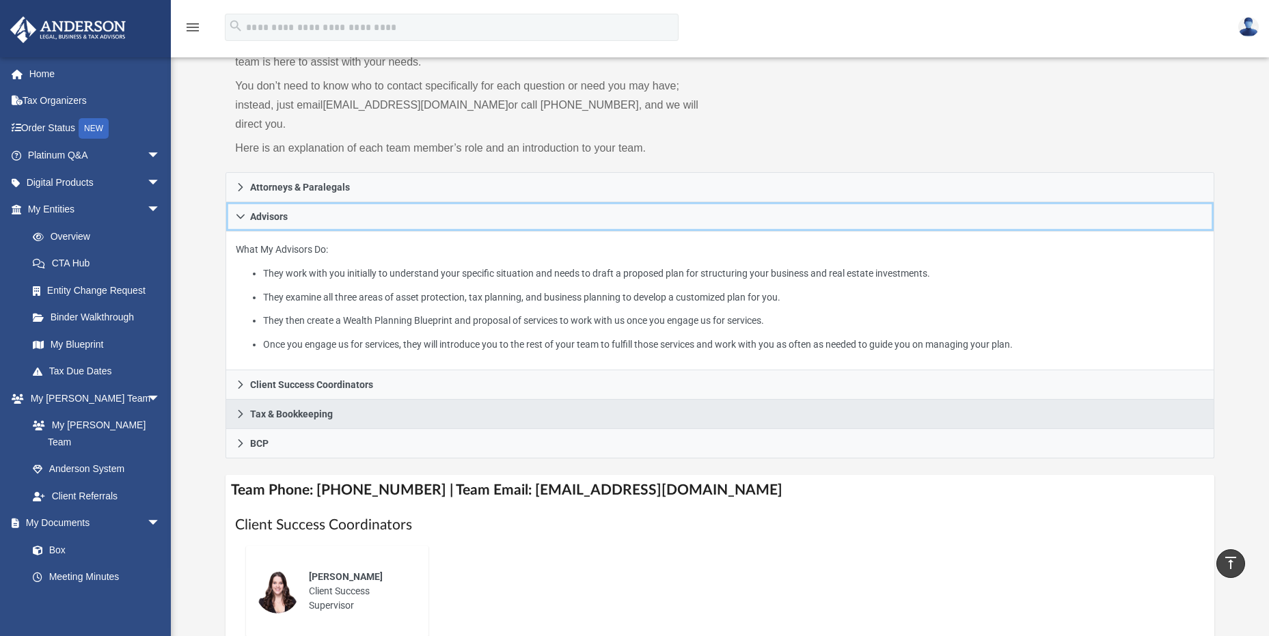
scroll to position [68, 0]
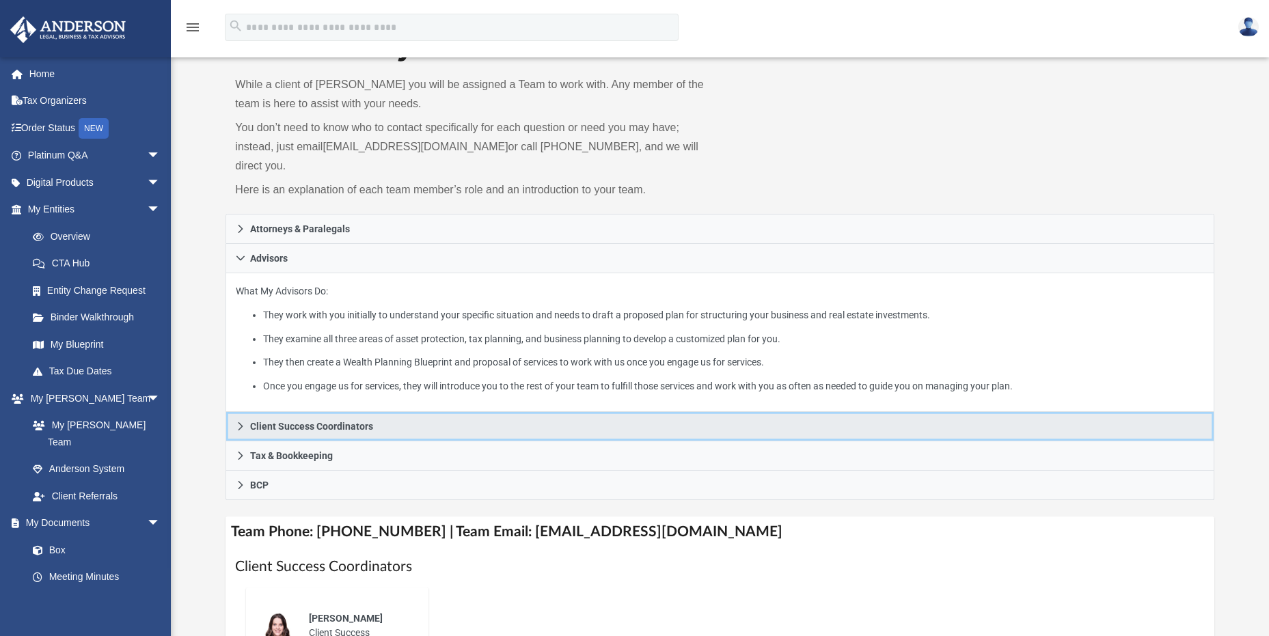
click at [269, 422] on span "Client Success Coordinators" at bounding box center [311, 427] width 123 height 10
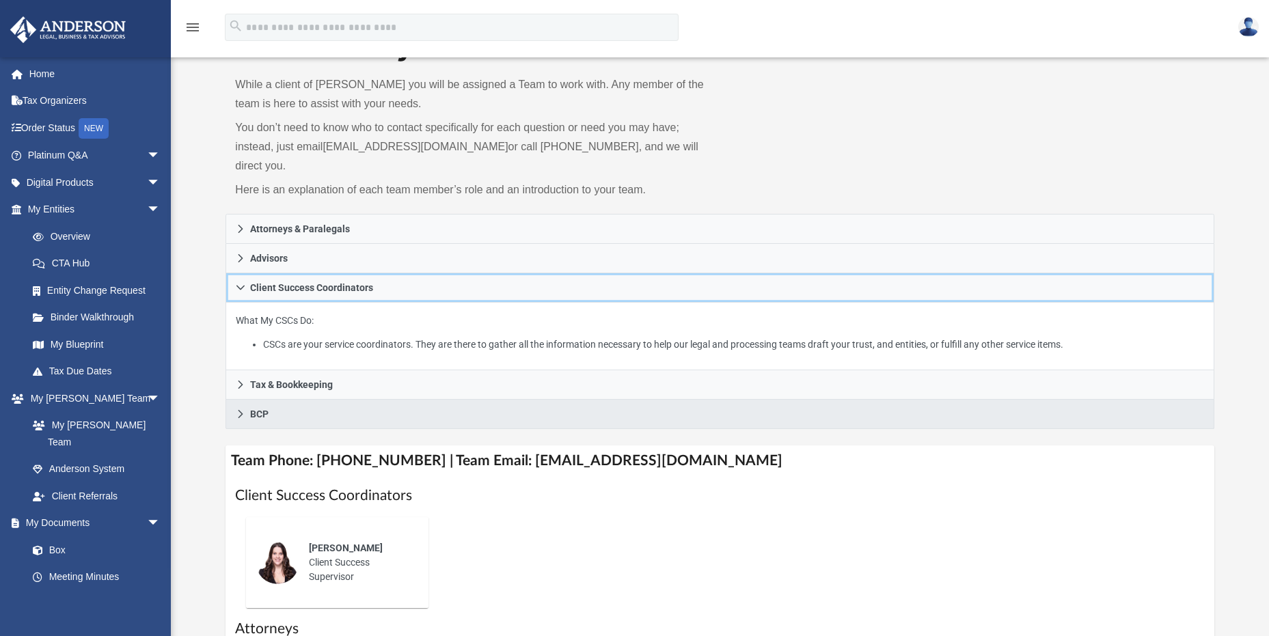
scroll to position [137, 0]
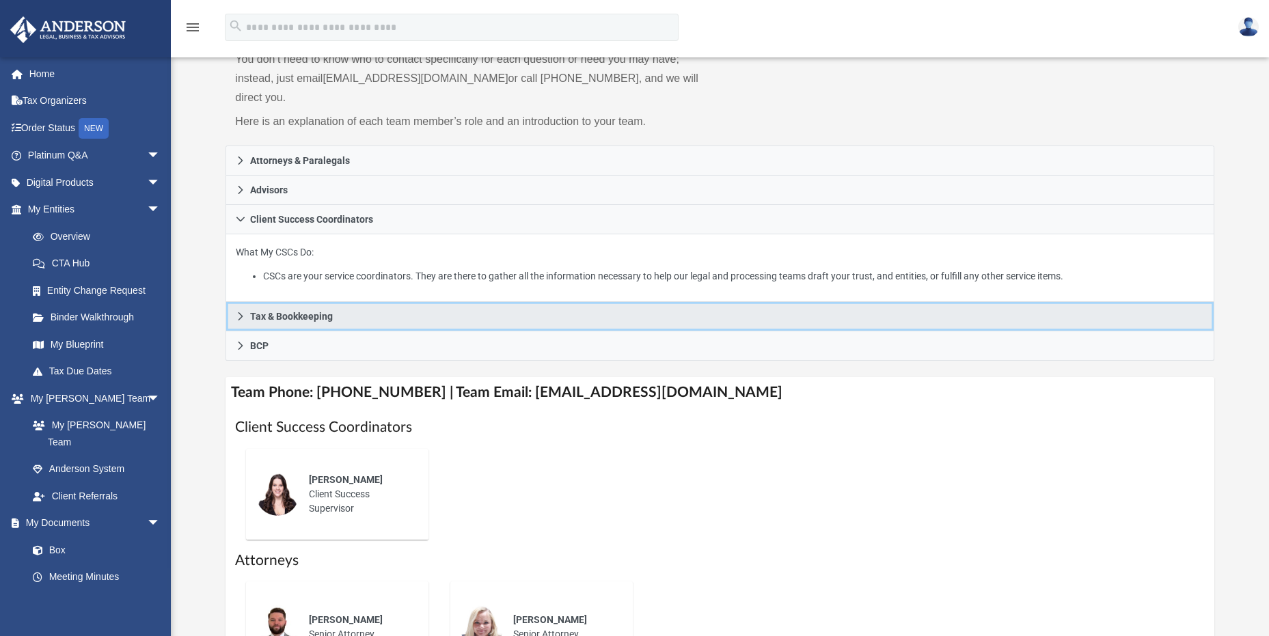
click at [308, 312] on span "Tax & Bookkeeping" at bounding box center [291, 317] width 83 height 10
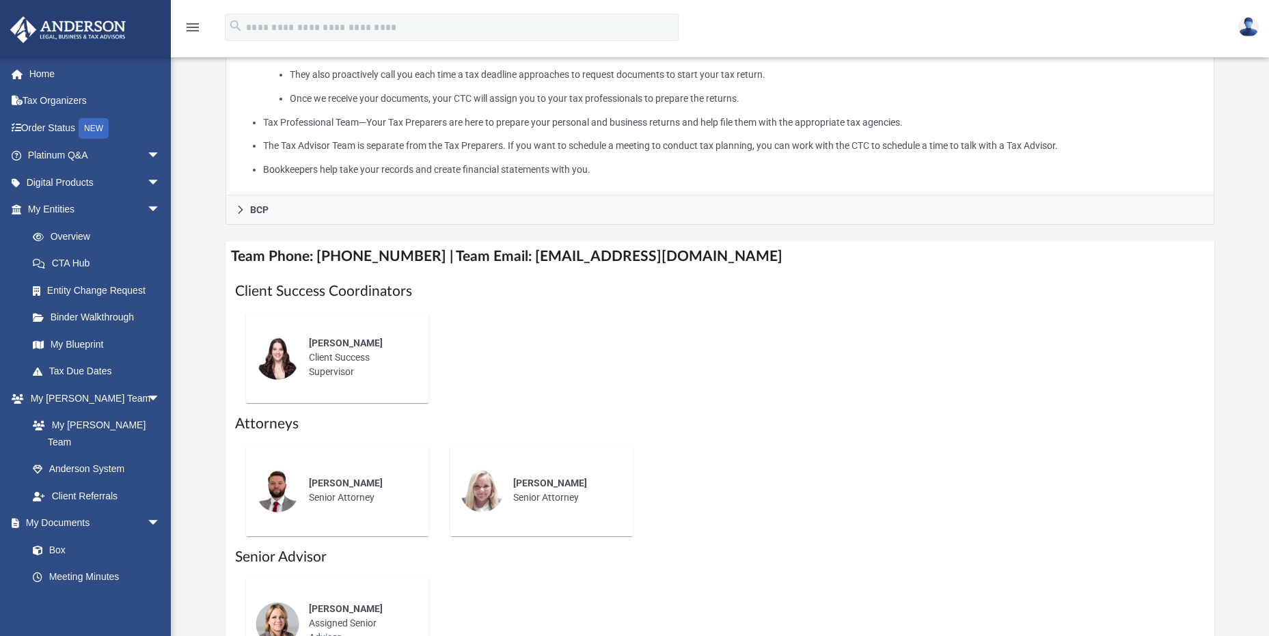
scroll to position [479, 0]
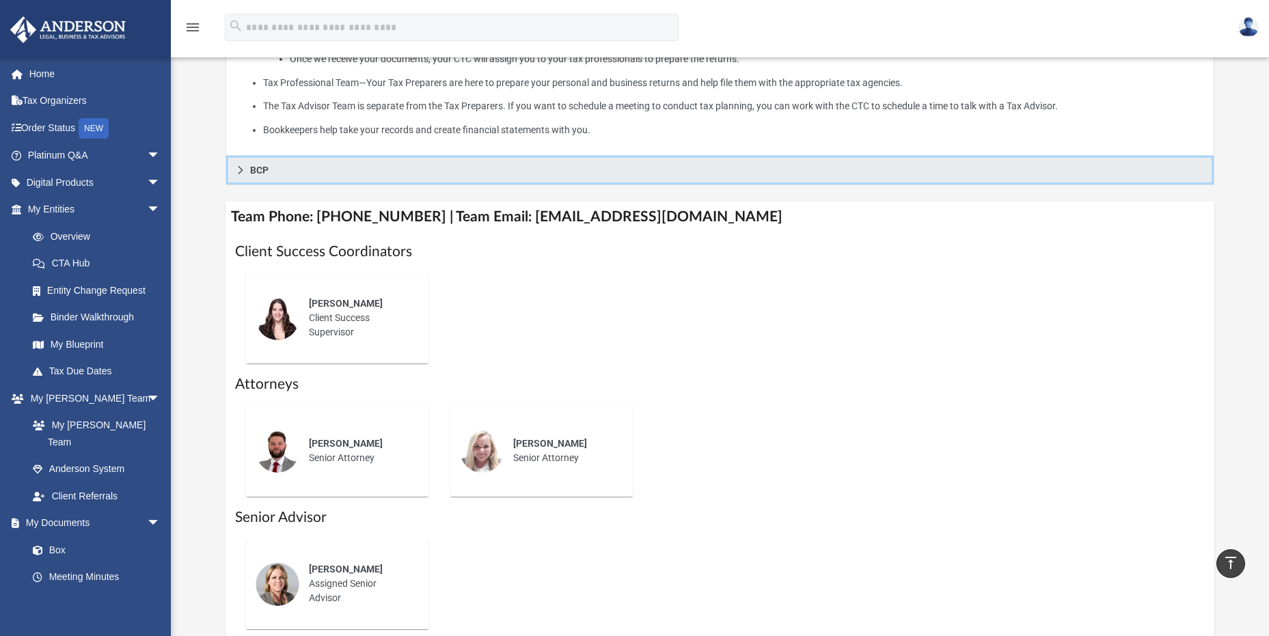
click at [257, 156] on link "BCP" at bounding box center [720, 170] width 988 height 29
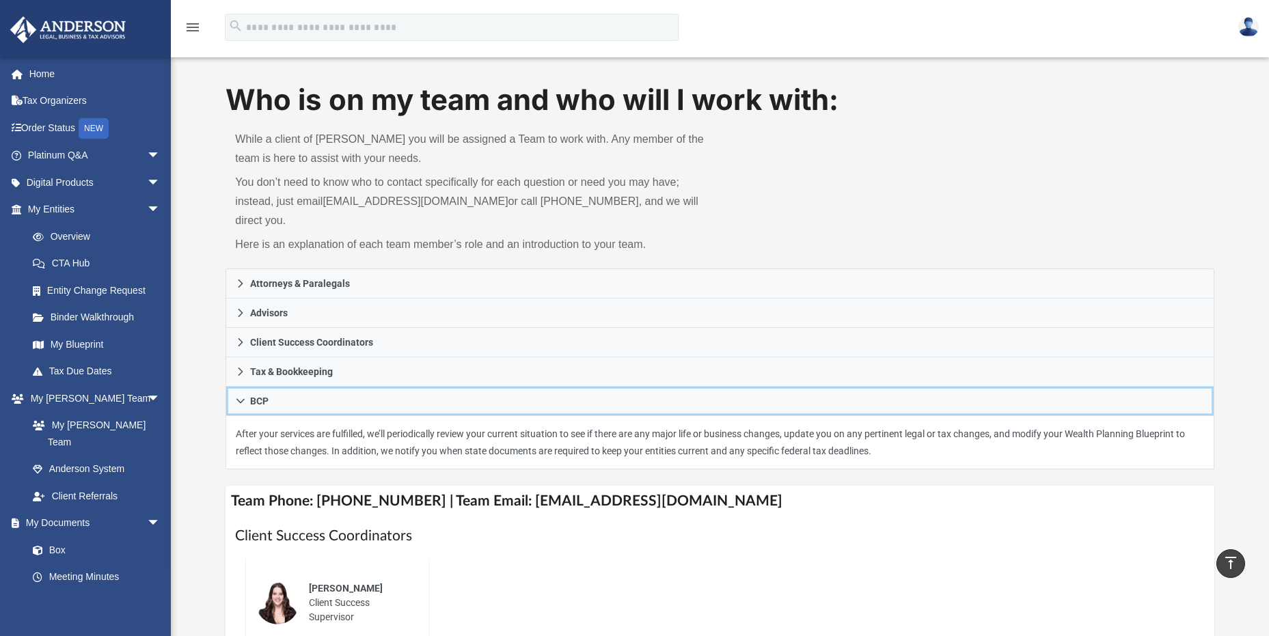
scroll to position [0, 0]
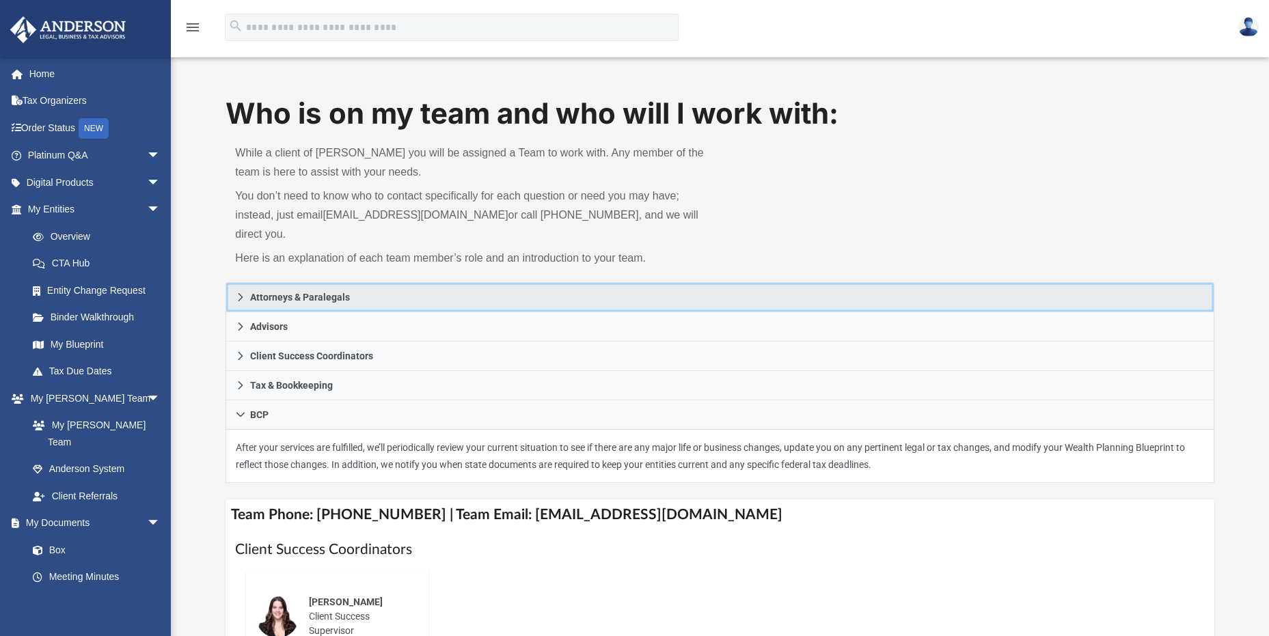
drag, startPoint x: 319, startPoint y: 282, endPoint x: 351, endPoint y: 278, distance: 32.4
click at [319, 293] on span "Attorneys & Paralegals" at bounding box center [300, 298] width 100 height 10
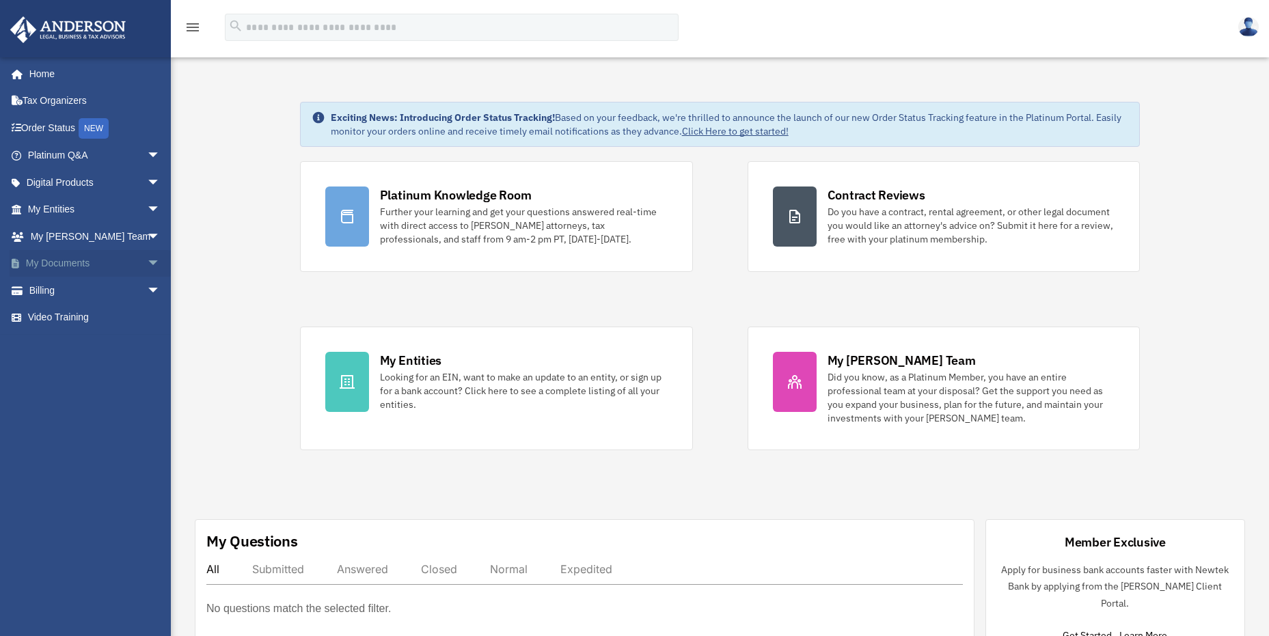
click at [87, 260] on link "My Documents arrow_drop_down" at bounding box center [96, 263] width 172 height 27
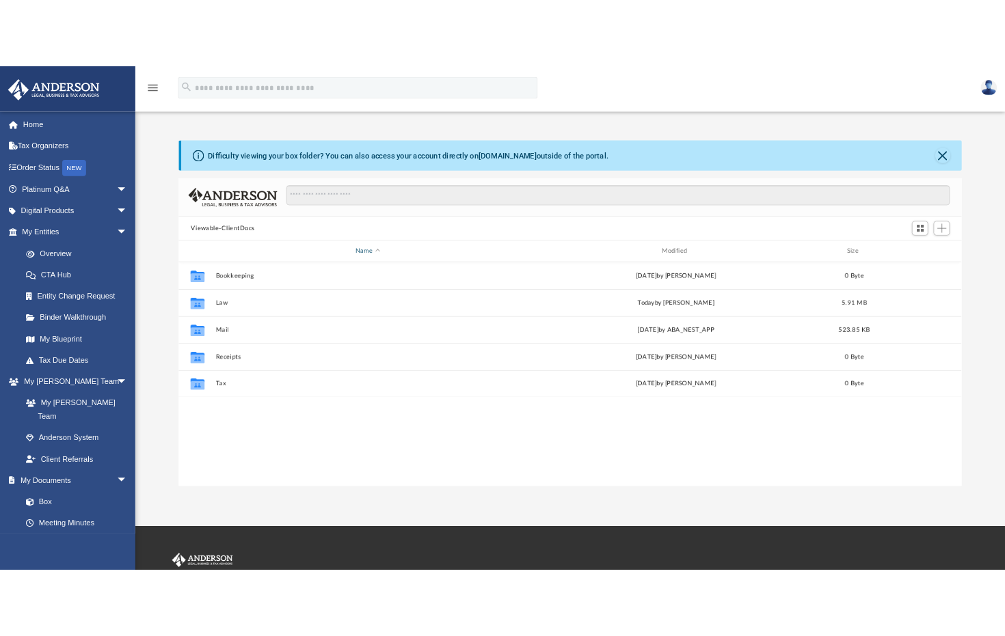
scroll to position [301, 979]
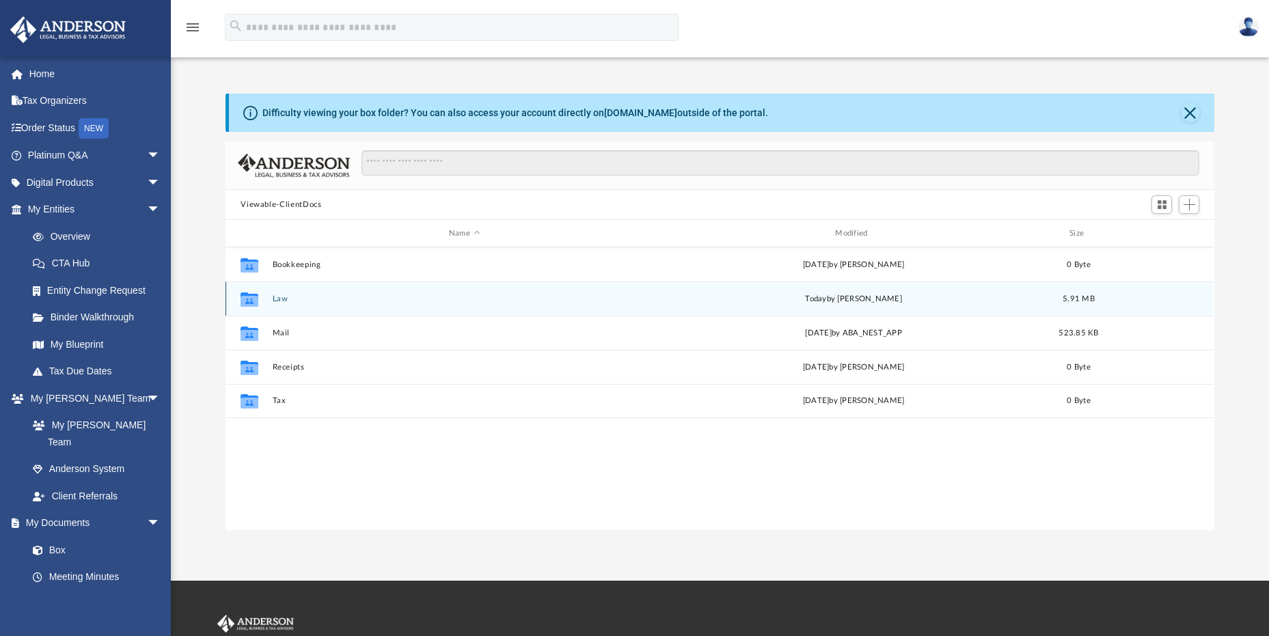
click at [250, 299] on icon "grid" at bounding box center [250, 300] width 18 height 11
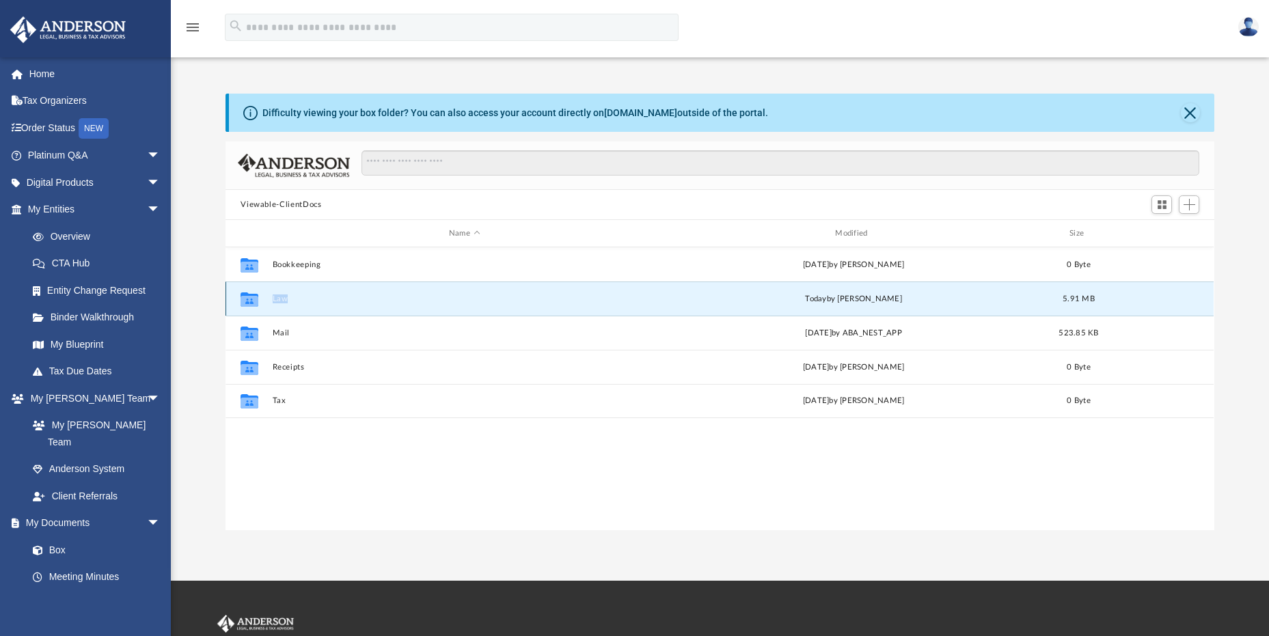
click at [250, 299] on icon "grid" at bounding box center [250, 300] width 18 height 11
drag, startPoint x: 250, startPoint y: 299, endPoint x: 280, endPoint y: 299, distance: 29.4
click at [280, 299] on button "Law" at bounding box center [464, 299] width 383 height 9
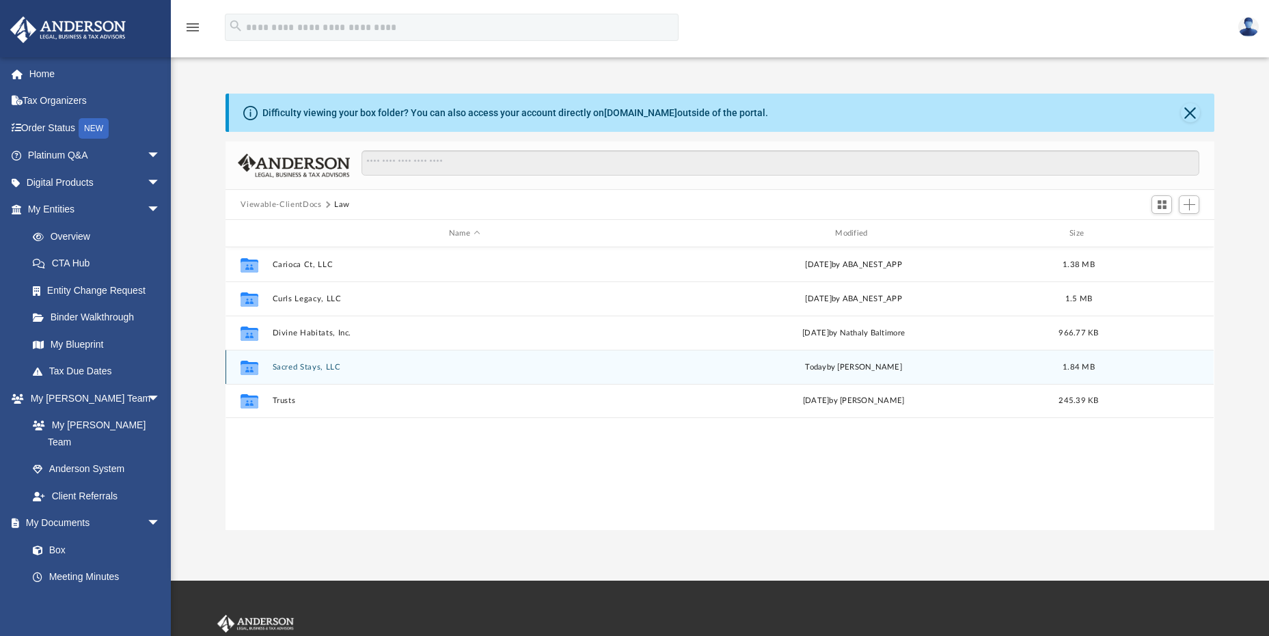
drag, startPoint x: 280, startPoint y: 299, endPoint x: 293, endPoint y: 367, distance: 68.9
click at [293, 367] on button "Sacred Stays, LLC" at bounding box center [464, 367] width 383 height 9
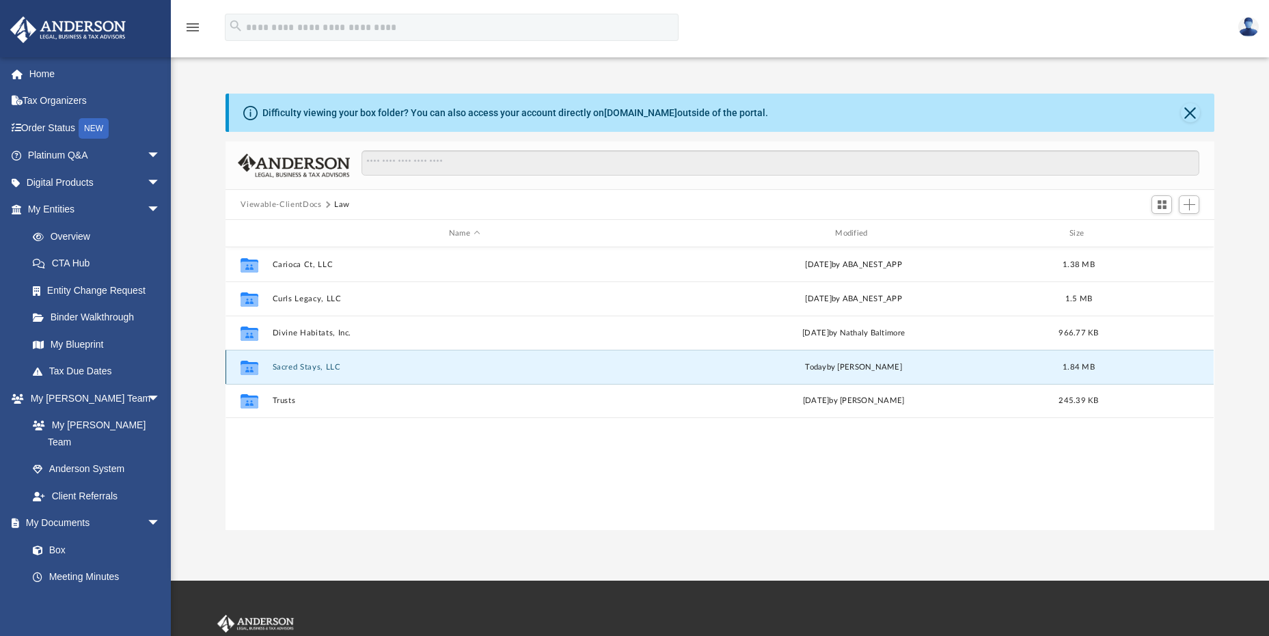
click at [293, 367] on button "Sacred Stays, LLC" at bounding box center [464, 367] width 383 height 9
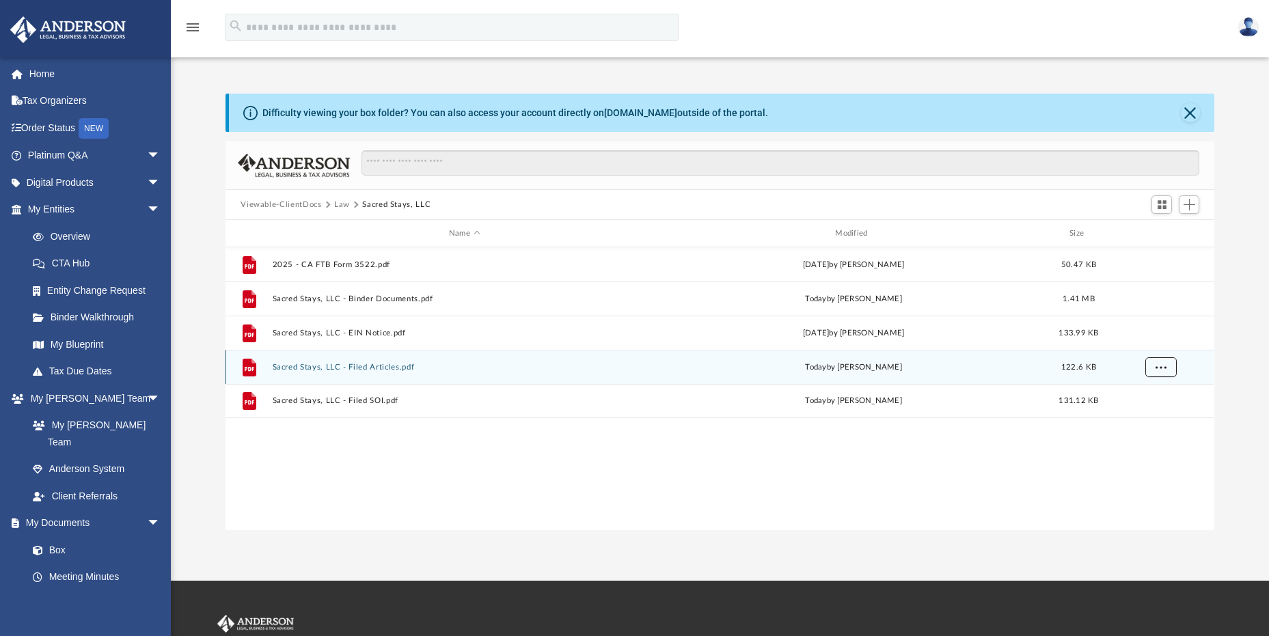
click at [1164, 369] on span "More options" at bounding box center [1161, 367] width 11 height 8
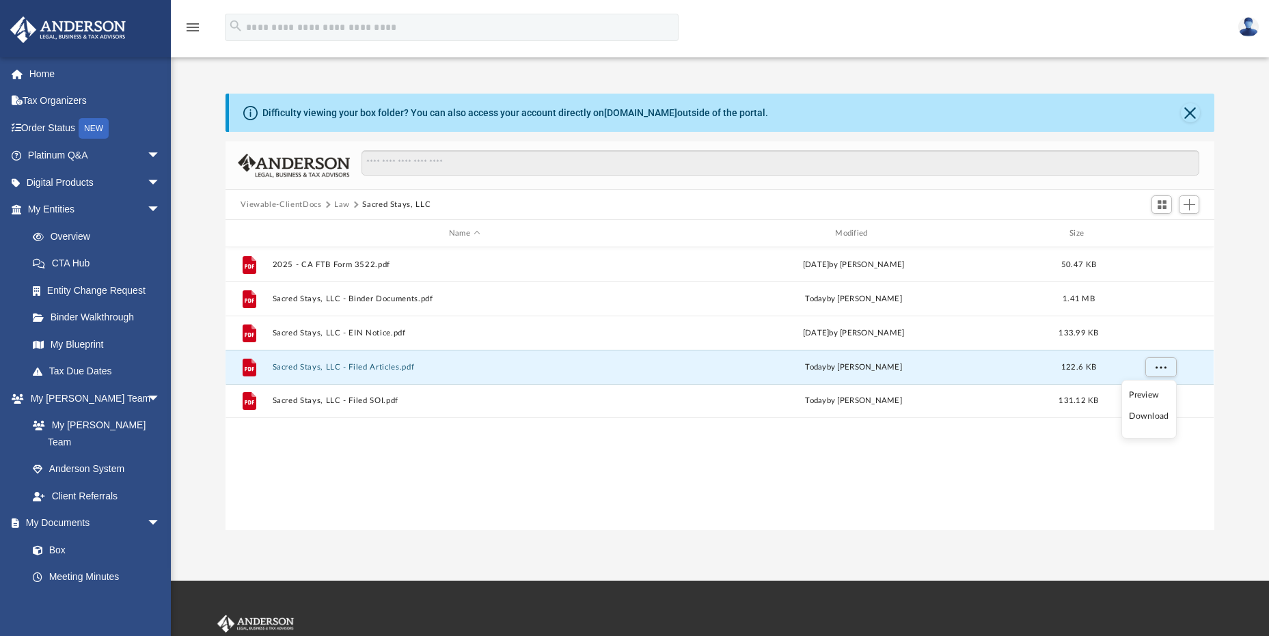
click at [1148, 414] on li "Download" at bounding box center [1149, 416] width 40 height 14
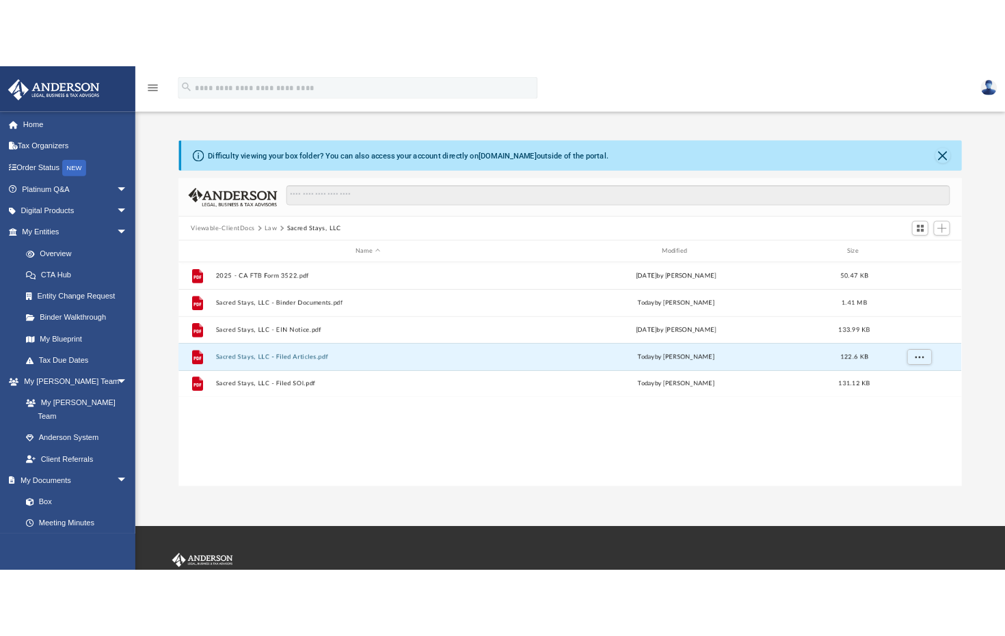
scroll to position [301, 740]
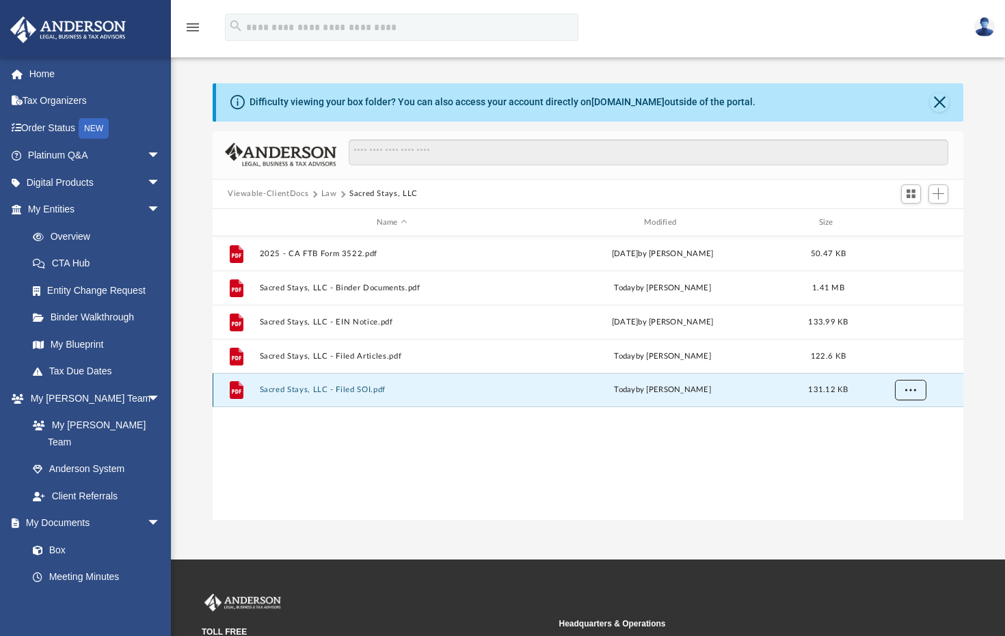
click at [911, 394] on button "More options" at bounding box center [910, 391] width 31 height 21
click at [897, 440] on li "Download" at bounding box center [898, 440] width 40 height 14
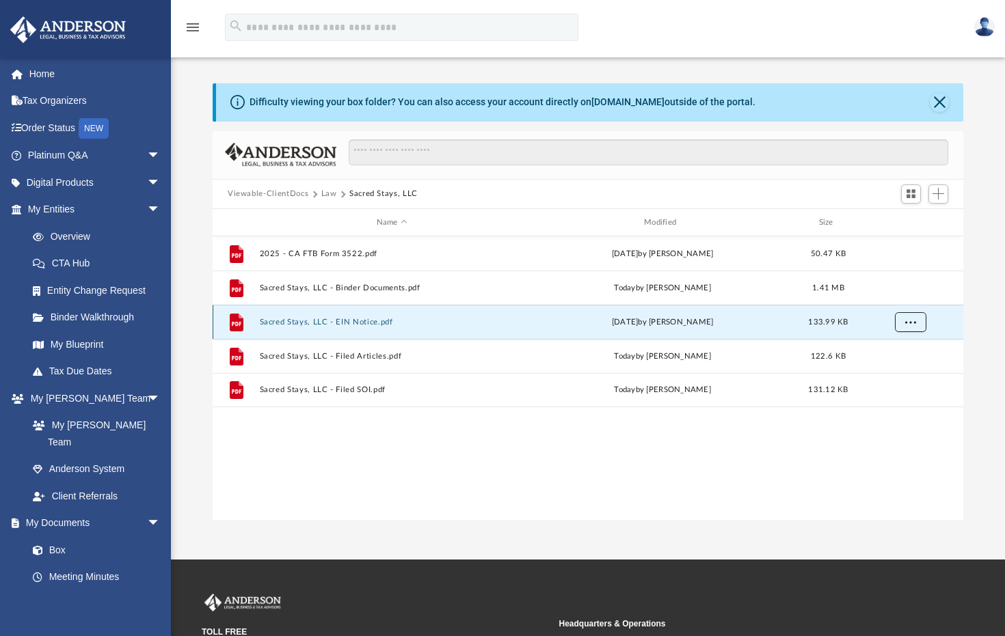
click at [917, 321] on button "More options" at bounding box center [910, 322] width 31 height 21
click at [891, 373] on li "Download" at bounding box center [898, 372] width 40 height 14
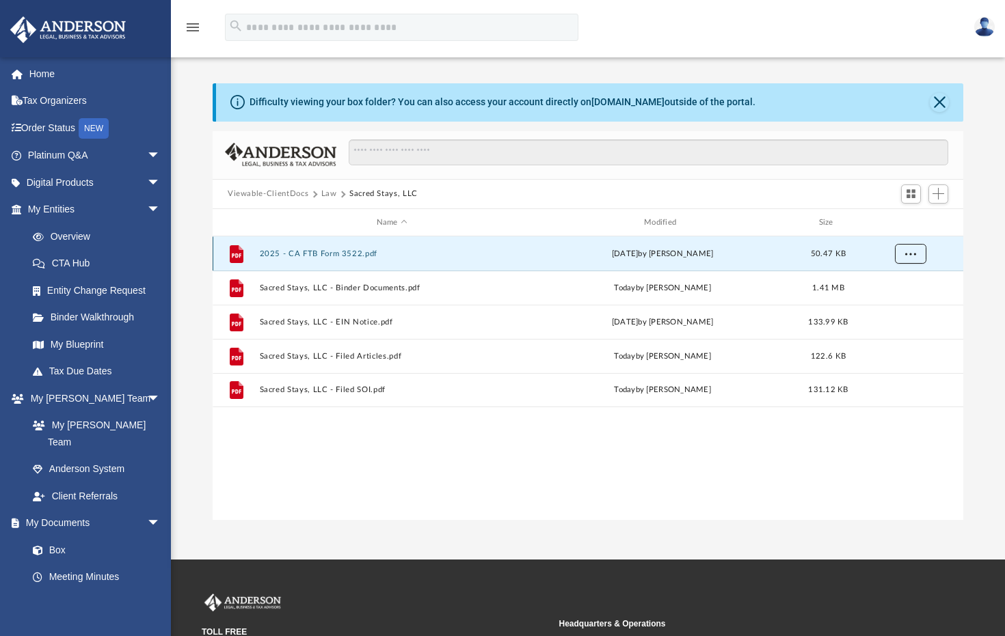
click at [913, 251] on span "More options" at bounding box center [910, 254] width 11 height 8
click at [898, 302] on li "Download" at bounding box center [898, 304] width 40 height 14
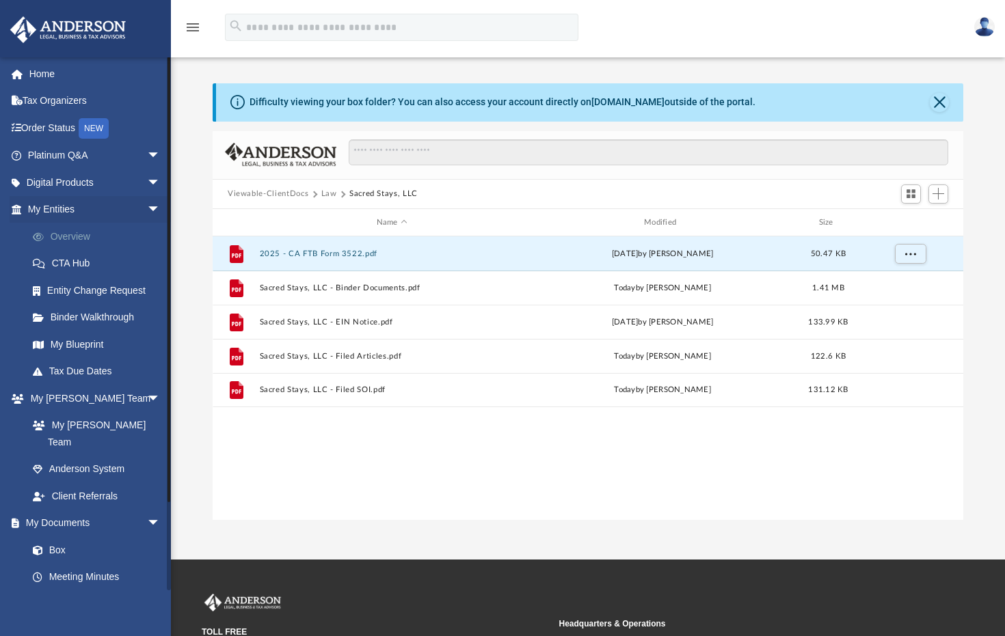
click at [56, 234] on link "Overview" at bounding box center [100, 236] width 162 height 27
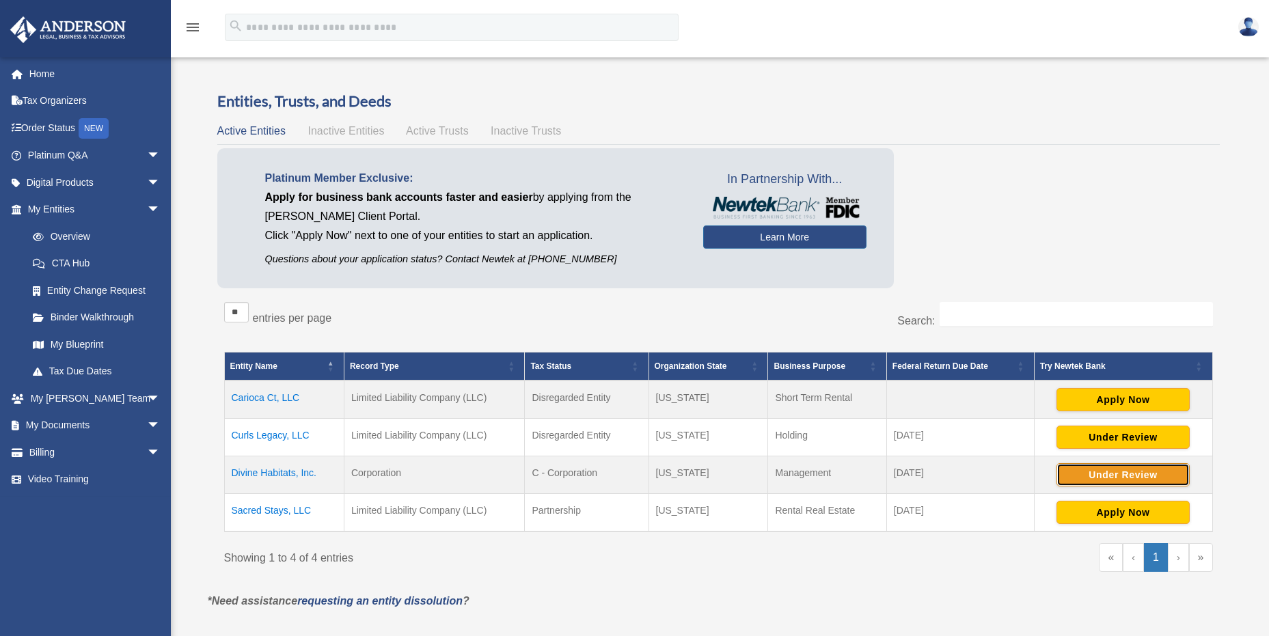
click at [1099, 481] on button "Under Review" at bounding box center [1123, 474] width 133 height 23
